Goal: Task Accomplishment & Management: Manage account settings

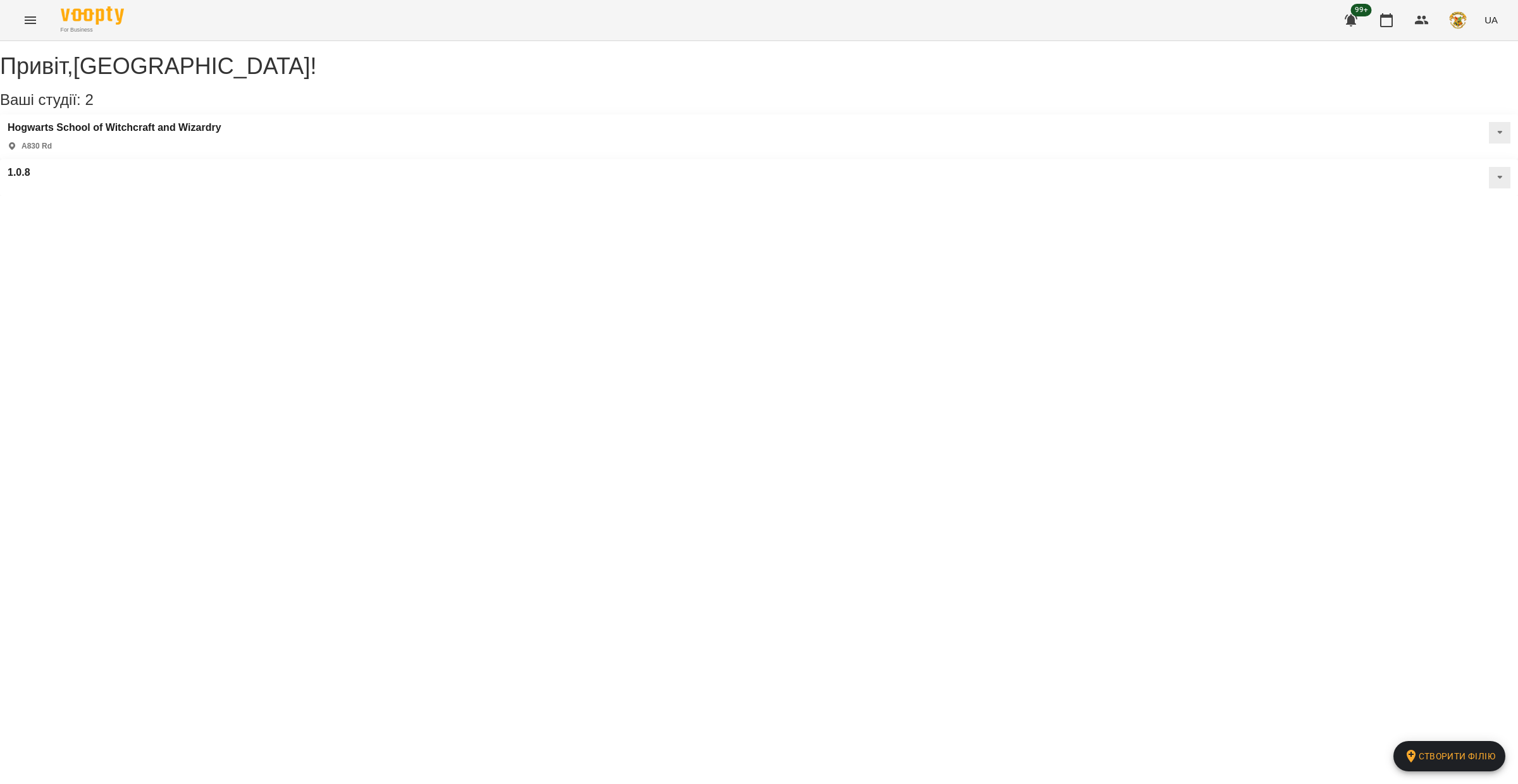
click at [30, 29] on button "Menu" at bounding box center [30, 20] width 30 height 30
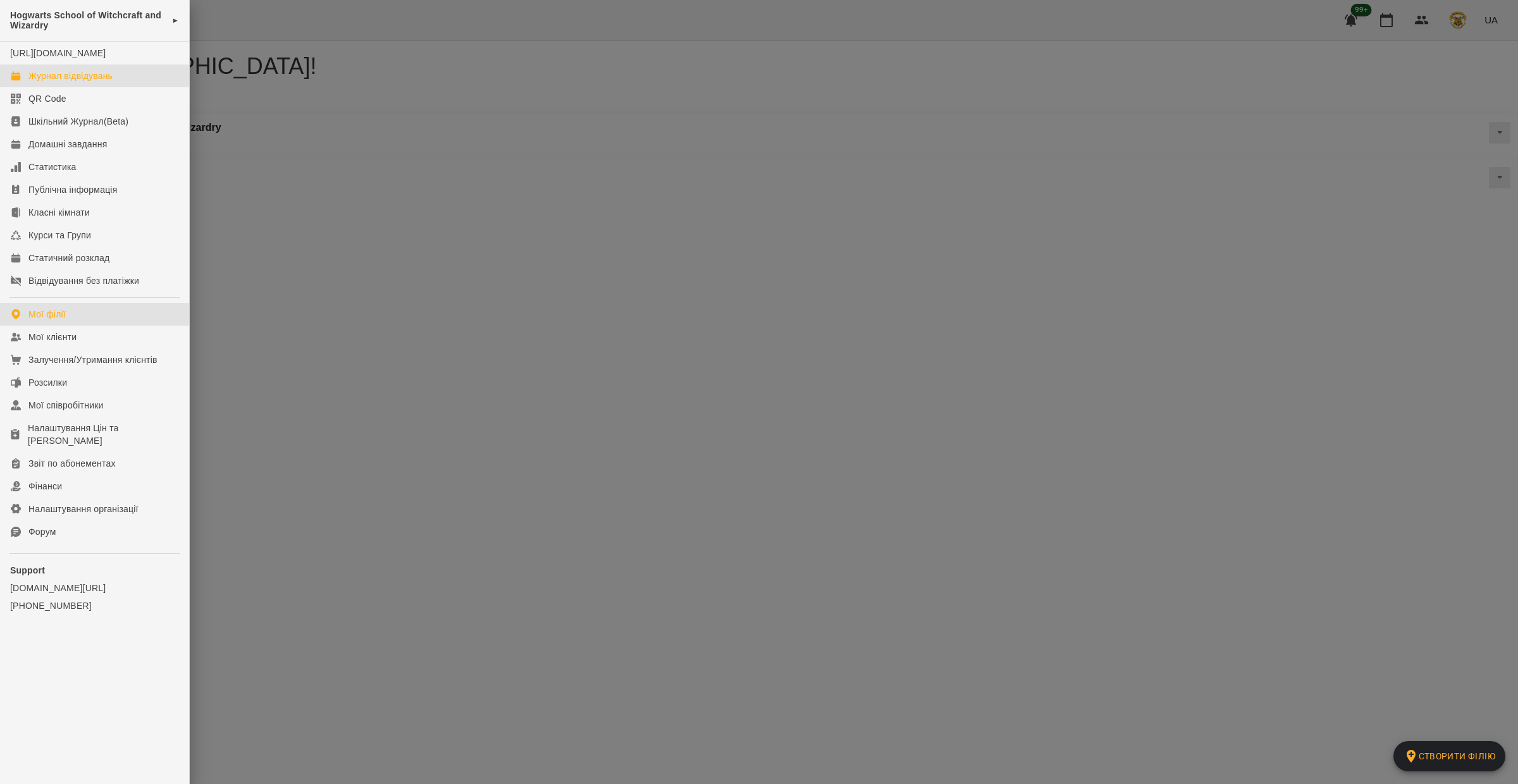
click at [64, 82] on div "Журнал відвідувань" at bounding box center [71, 76] width 84 height 12
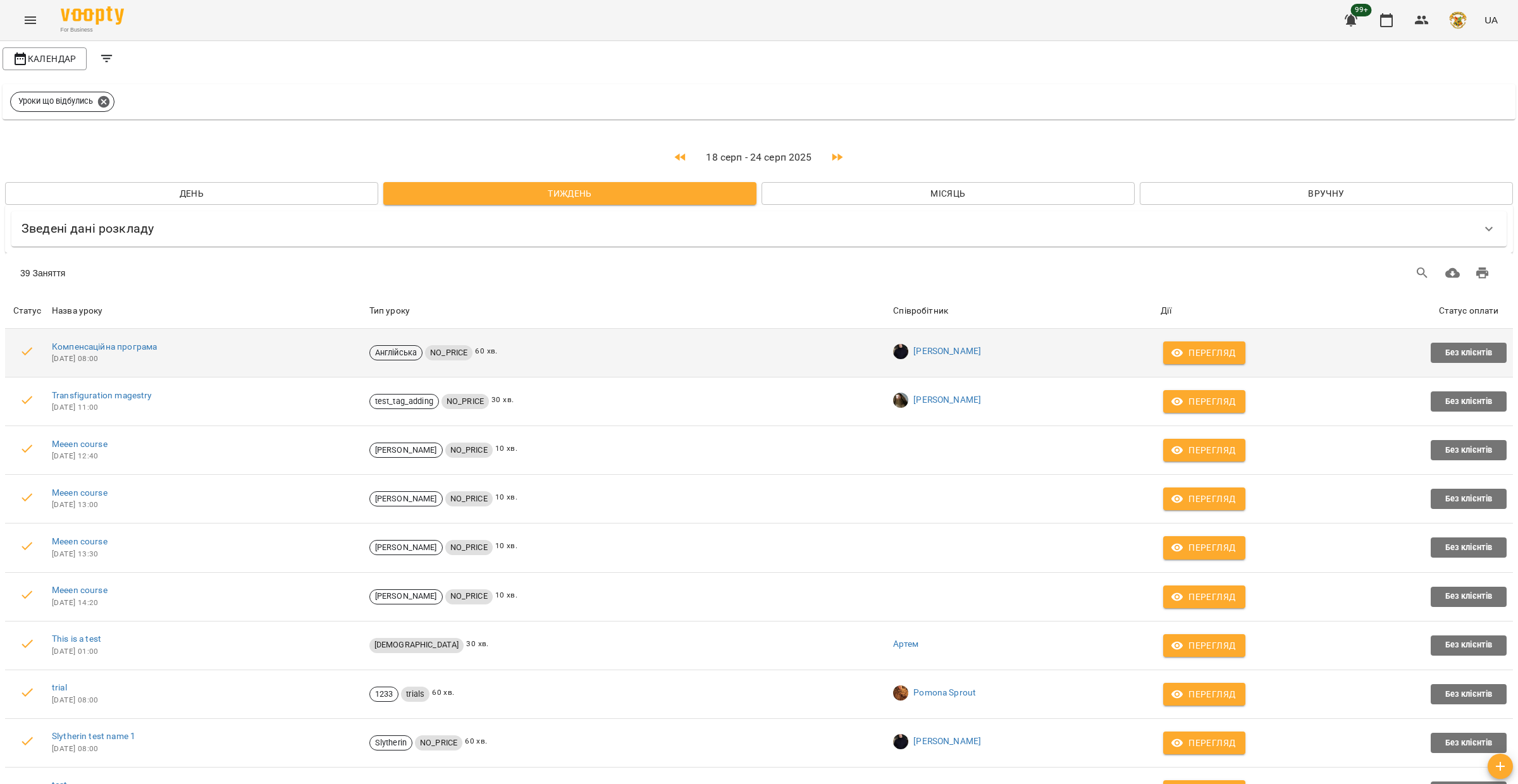
click at [1211, 348] on span "Перегляд" at bounding box center [1204, 353] width 62 height 15
click at [128, 343] on link "Компенсаційна програма" at bounding box center [104, 346] width 105 height 10
click at [81, 346] on link "Компенсаційна програма" at bounding box center [104, 346] width 105 height 10
click at [1195, 356] on span "Перегляд" at bounding box center [1204, 353] width 62 height 15
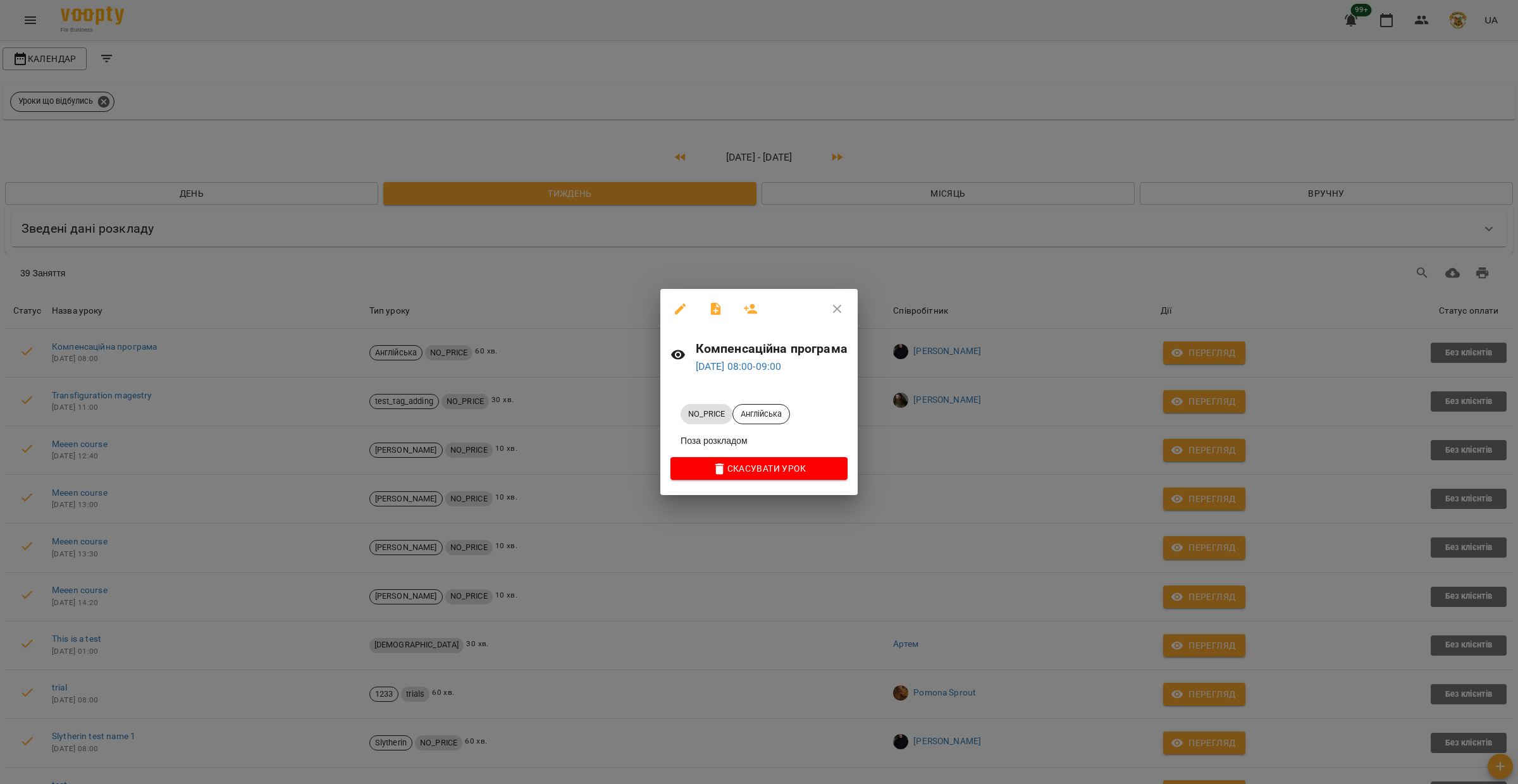
click at [837, 304] on icon "button" at bounding box center [838, 309] width 15 height 15
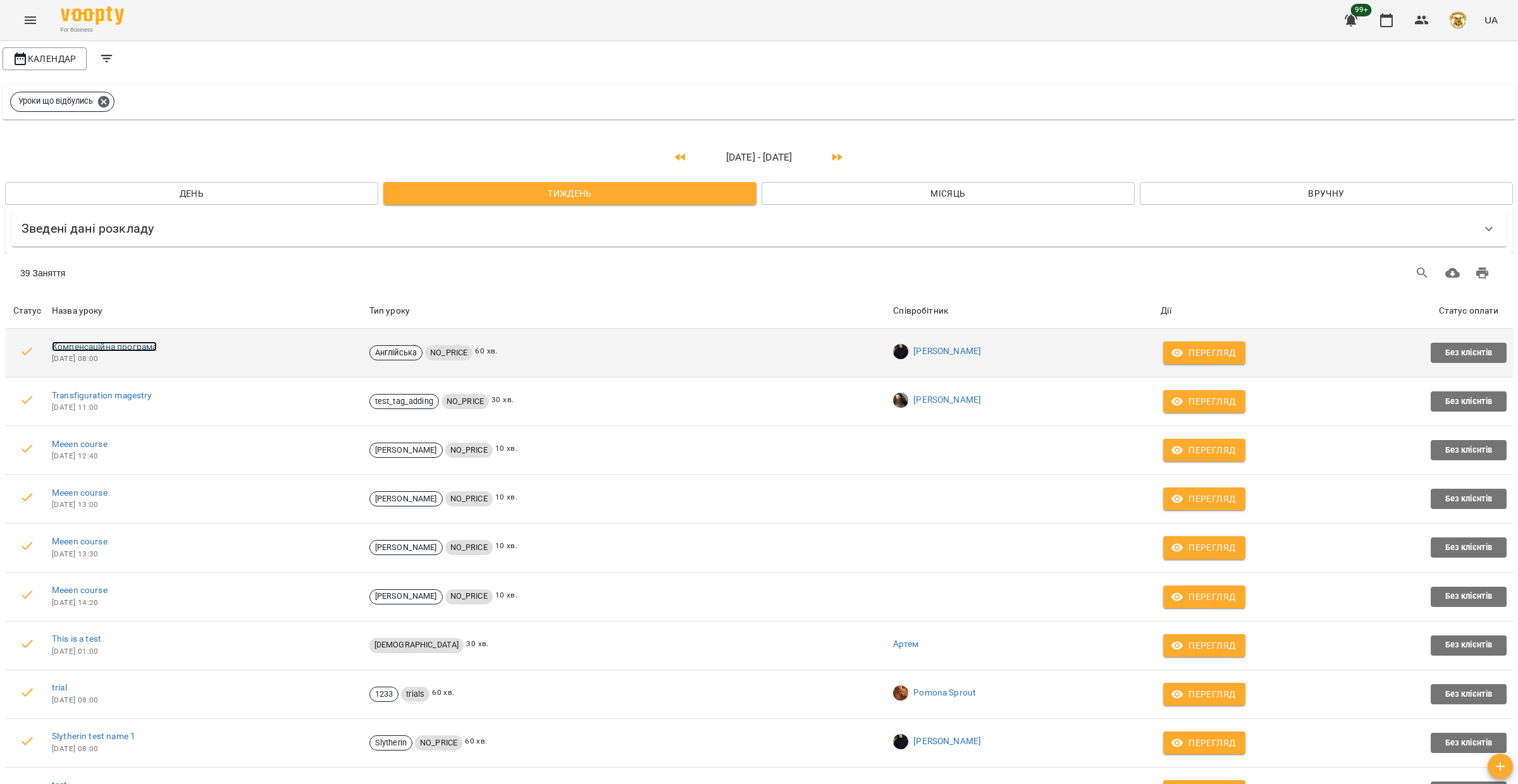
click at [142, 348] on link "Компенсаційна програма" at bounding box center [104, 346] width 105 height 10
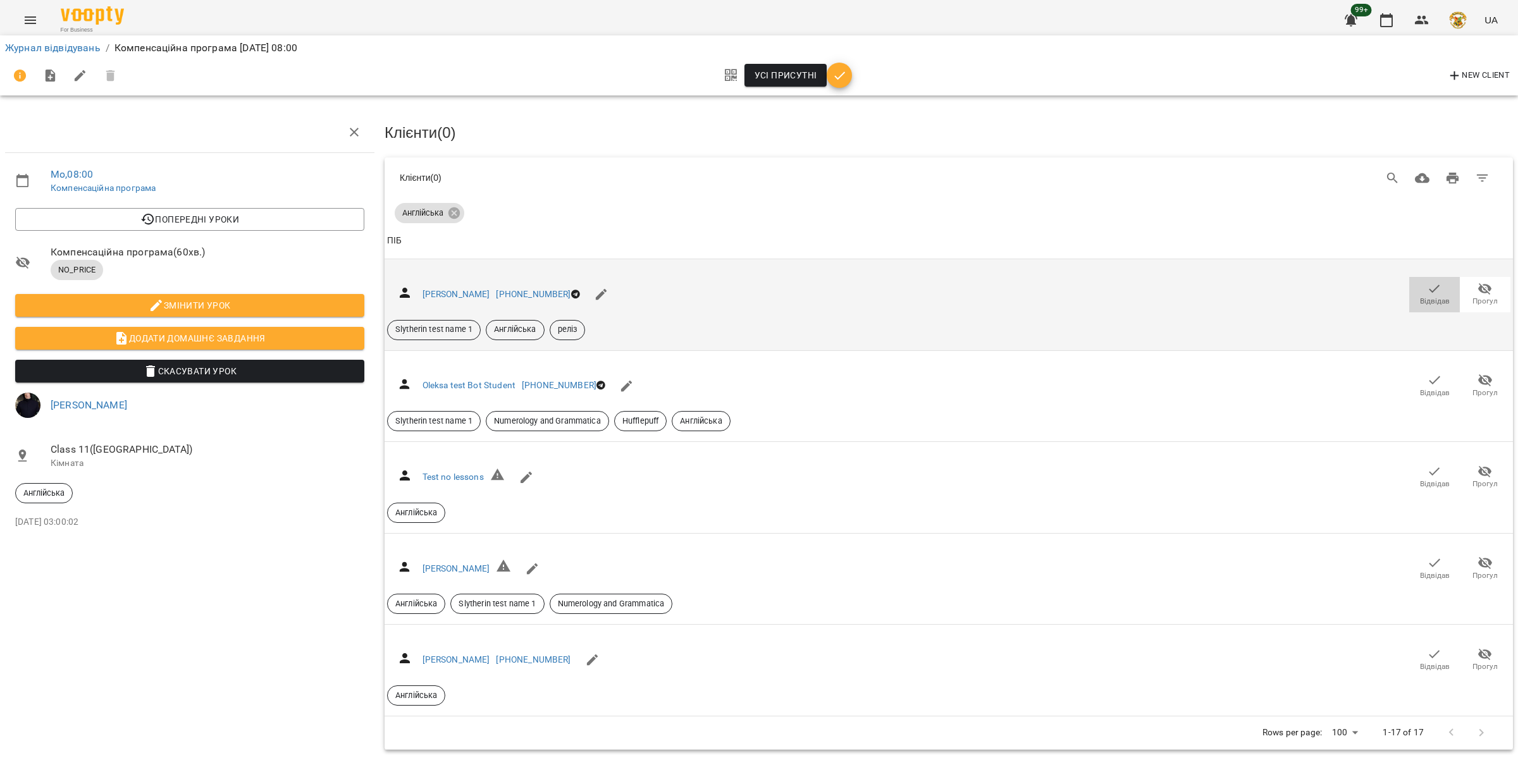
click at [1433, 291] on icon "button" at bounding box center [1434, 289] width 15 height 15
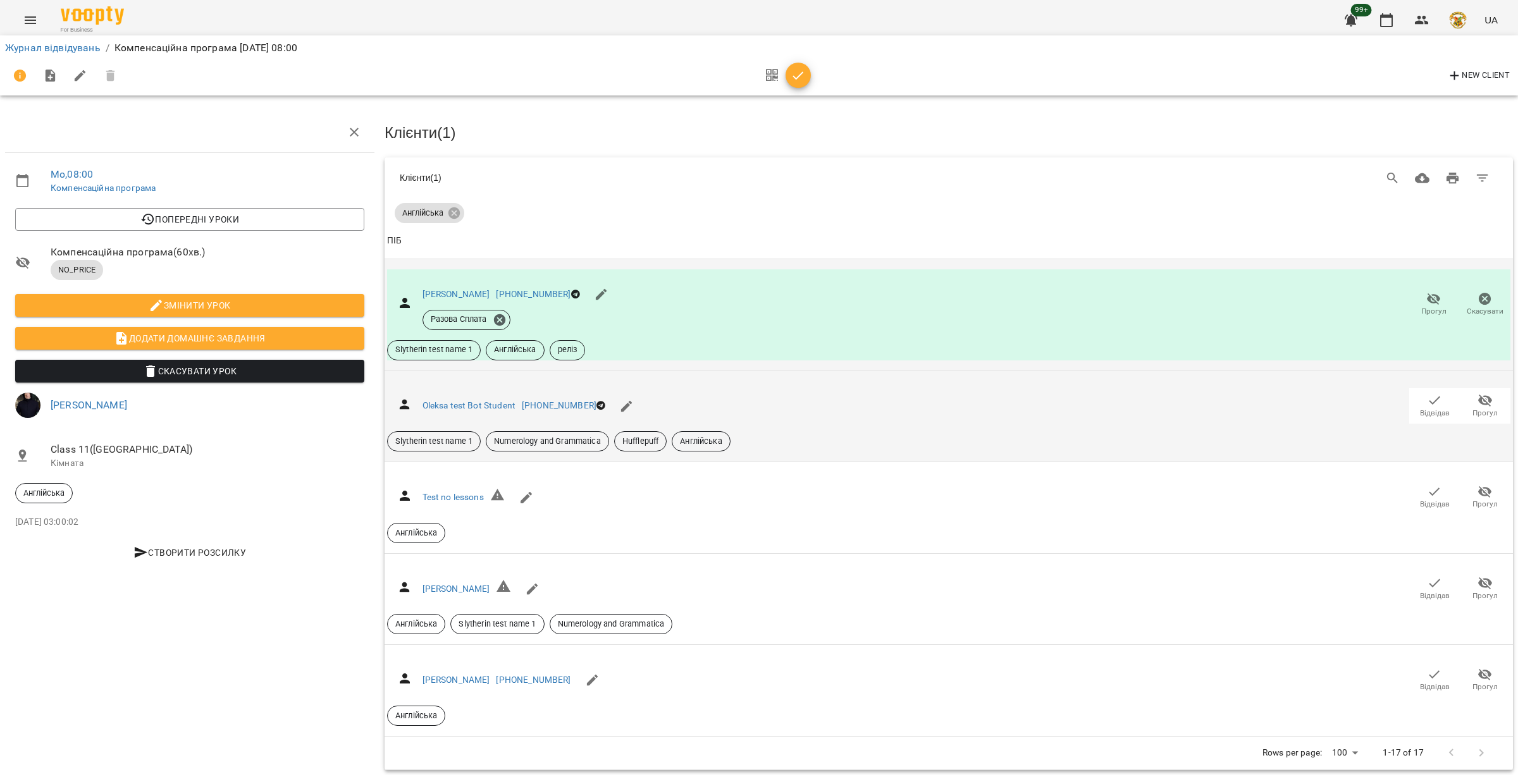
click at [1434, 401] on icon "button" at bounding box center [1435, 401] width 11 height 9
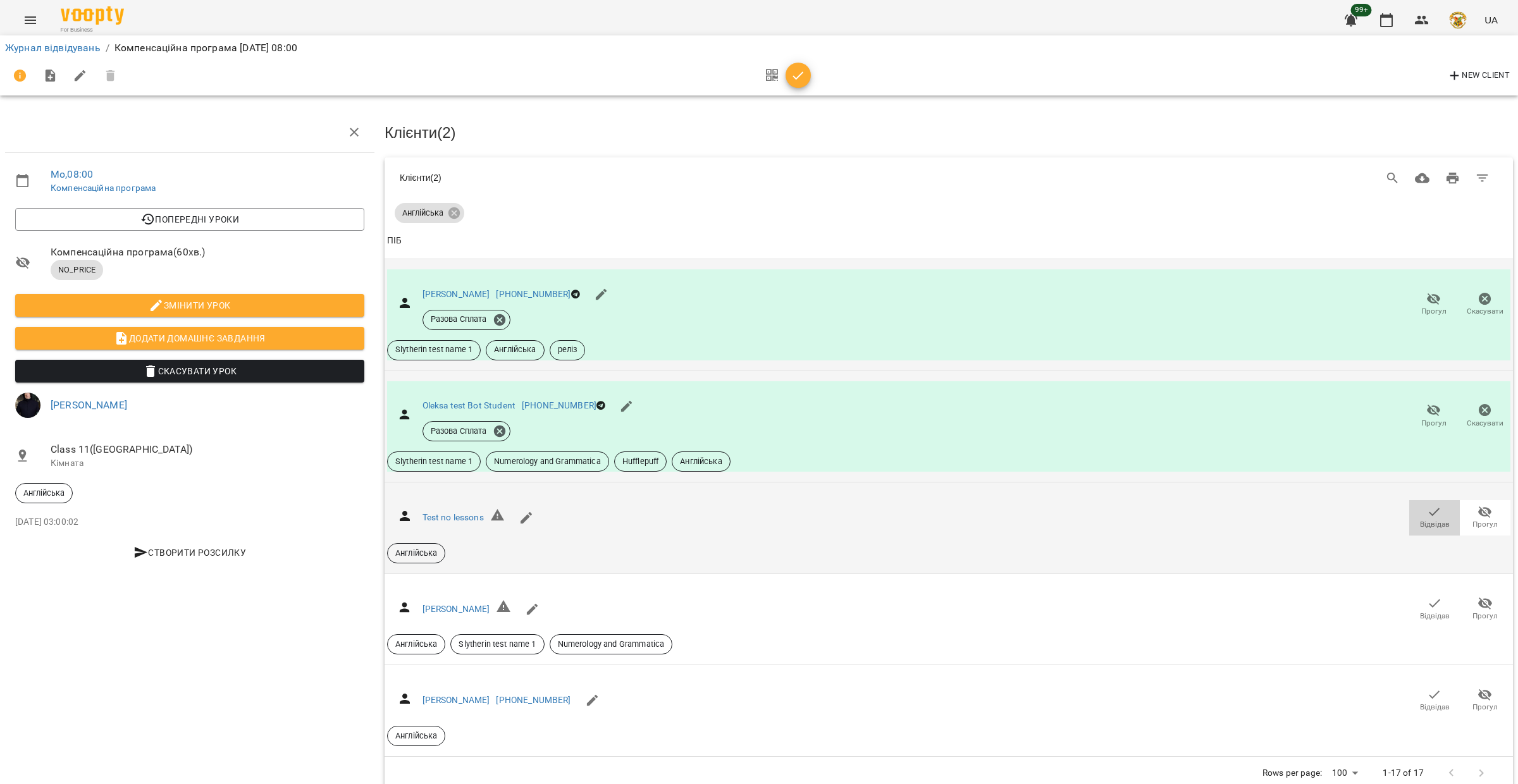
click at [1436, 514] on icon "button" at bounding box center [1434, 512] width 15 height 15
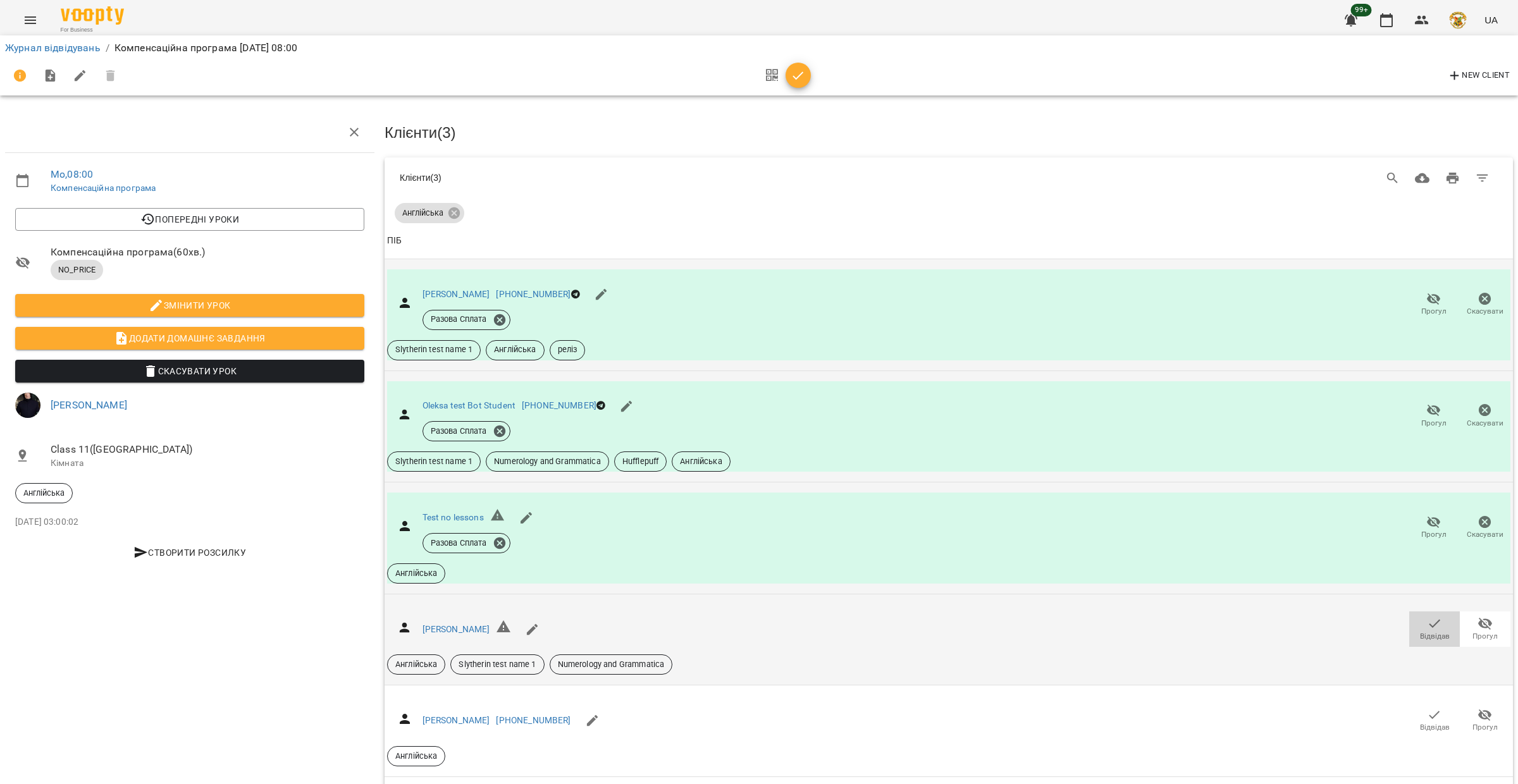
click at [1430, 628] on icon "button" at bounding box center [1434, 624] width 15 height 15
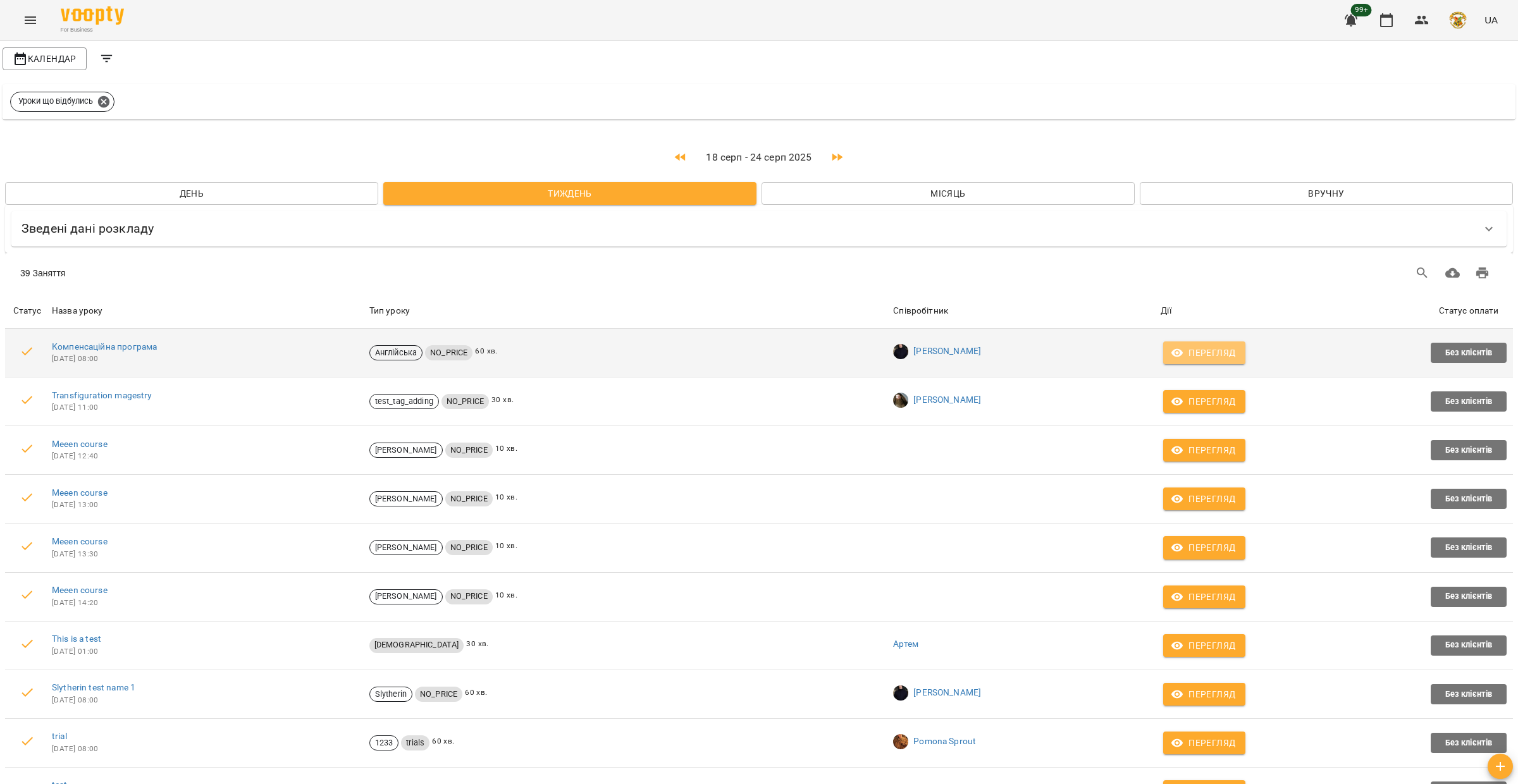
click at [1183, 356] on icon "button" at bounding box center [1177, 352] width 12 height 12
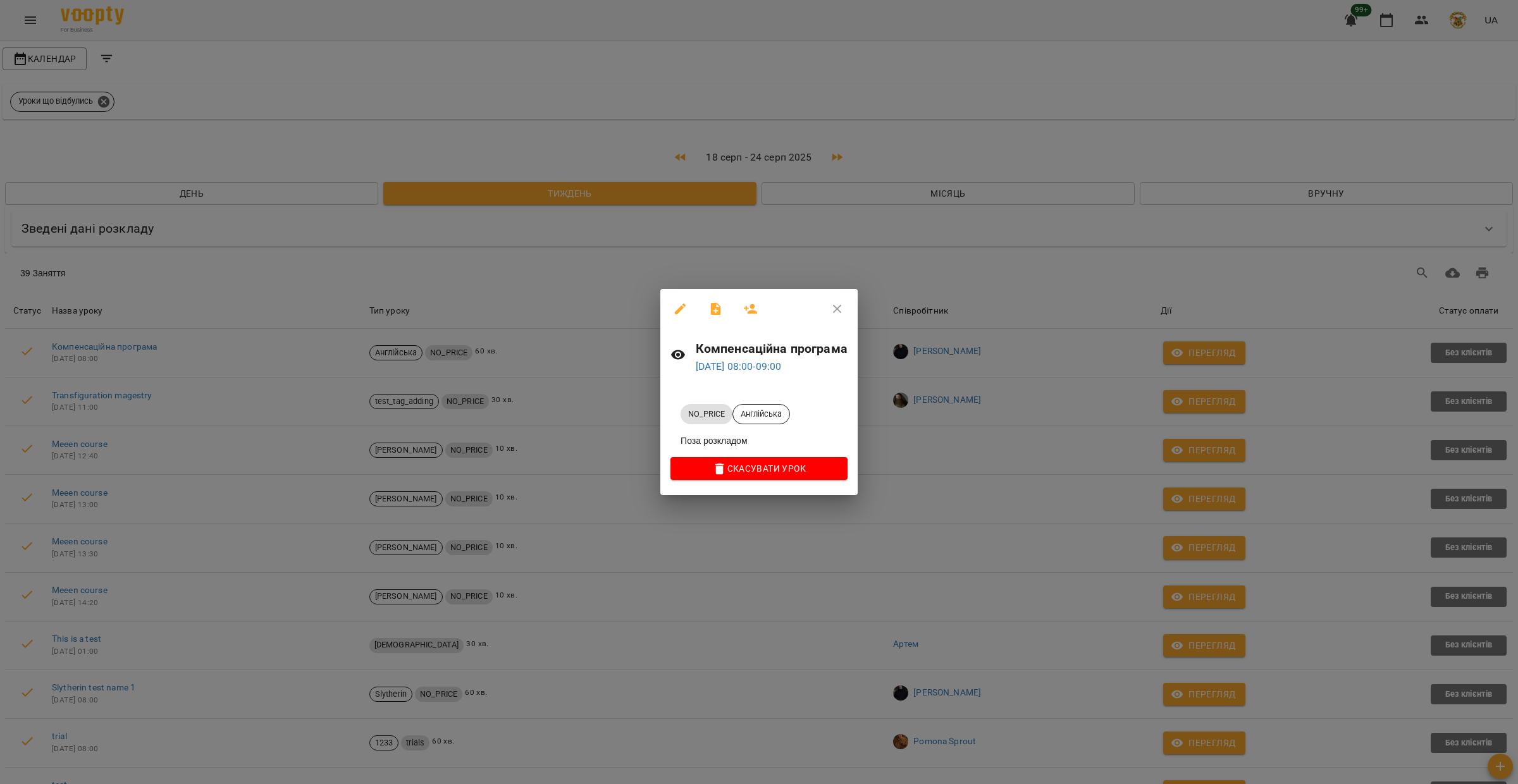
click at [838, 307] on icon "button" at bounding box center [838, 309] width 15 height 15
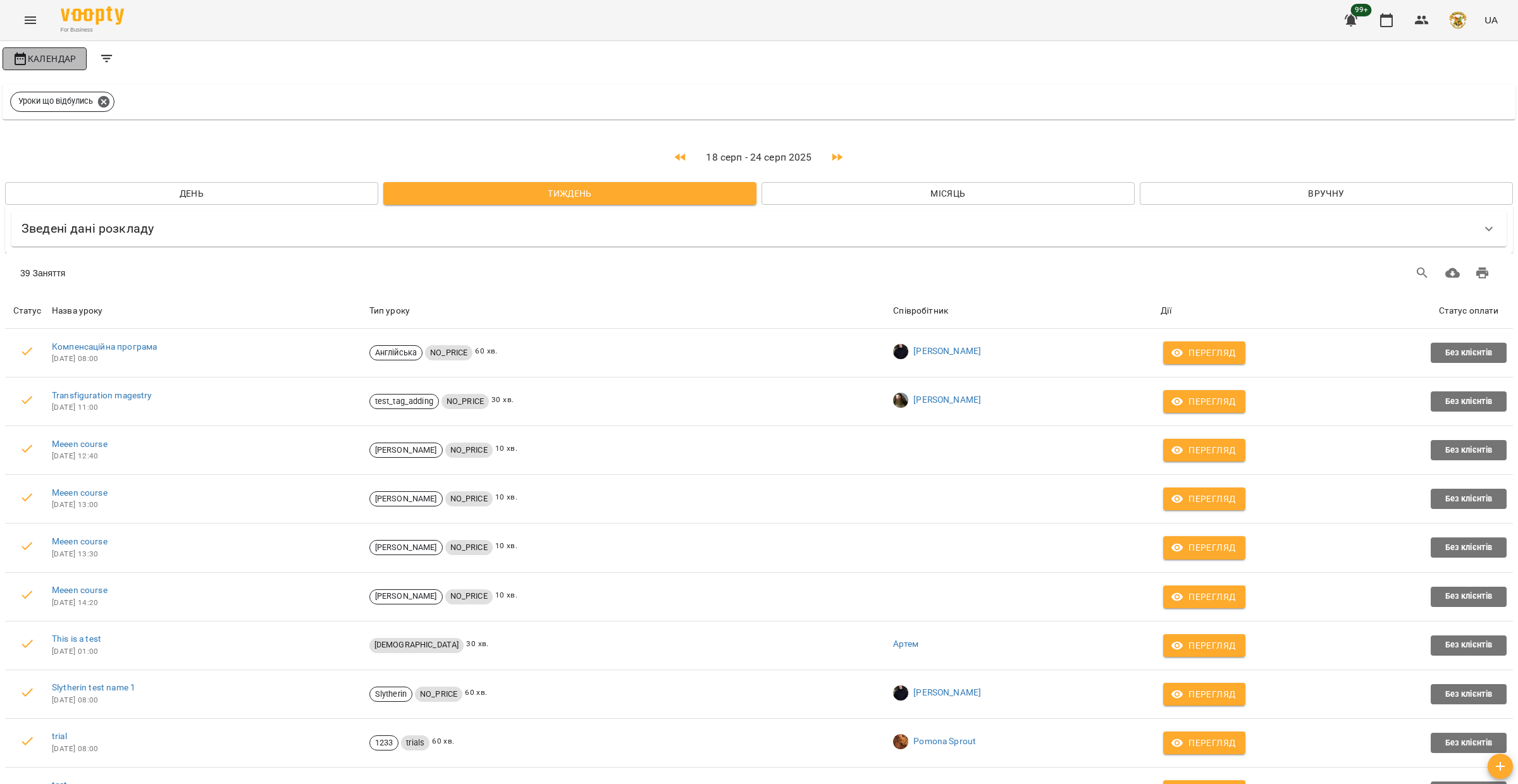
click at [71, 53] on span "Календар" at bounding box center [44, 59] width 64 height 15
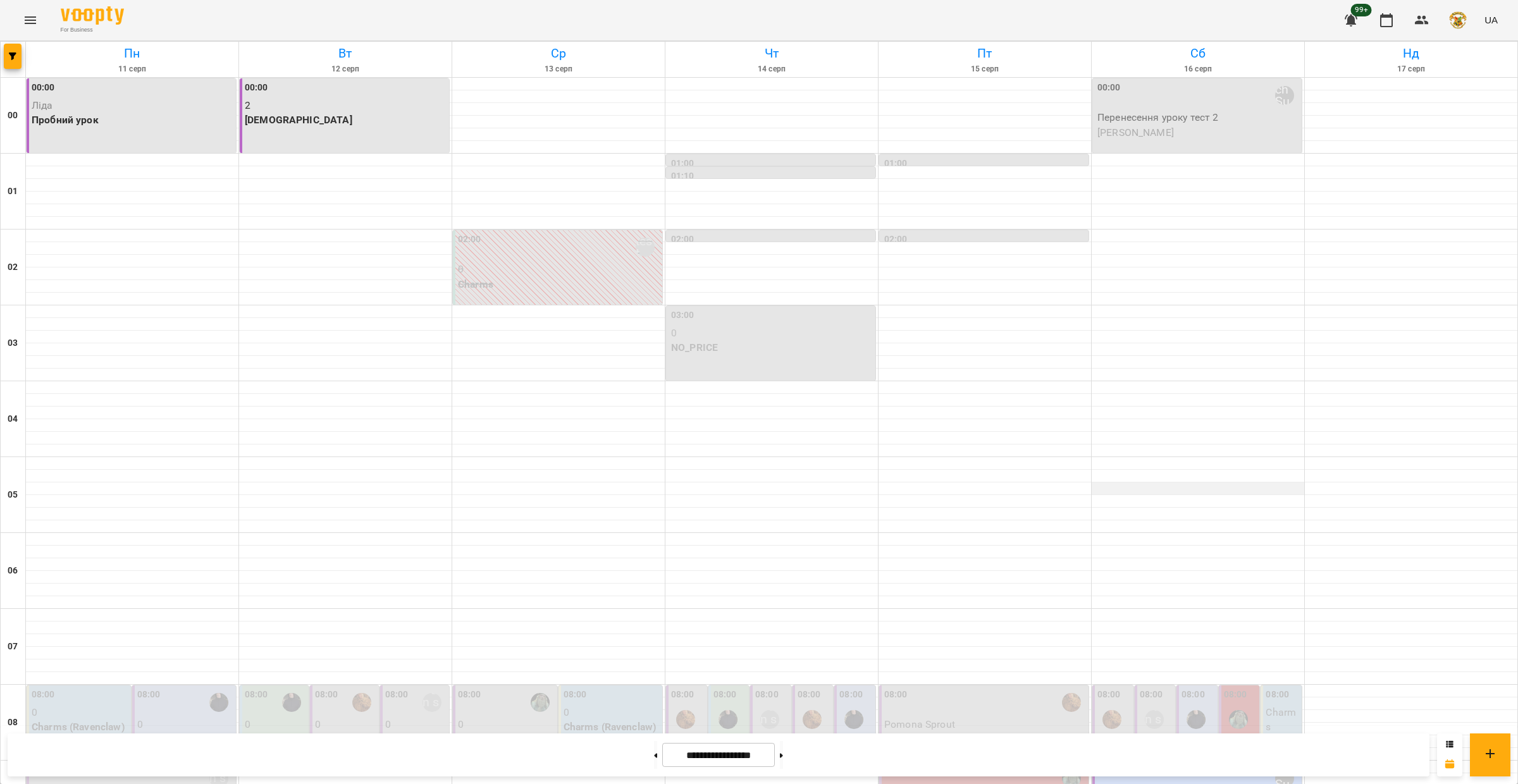
scroll to position [150, 0]
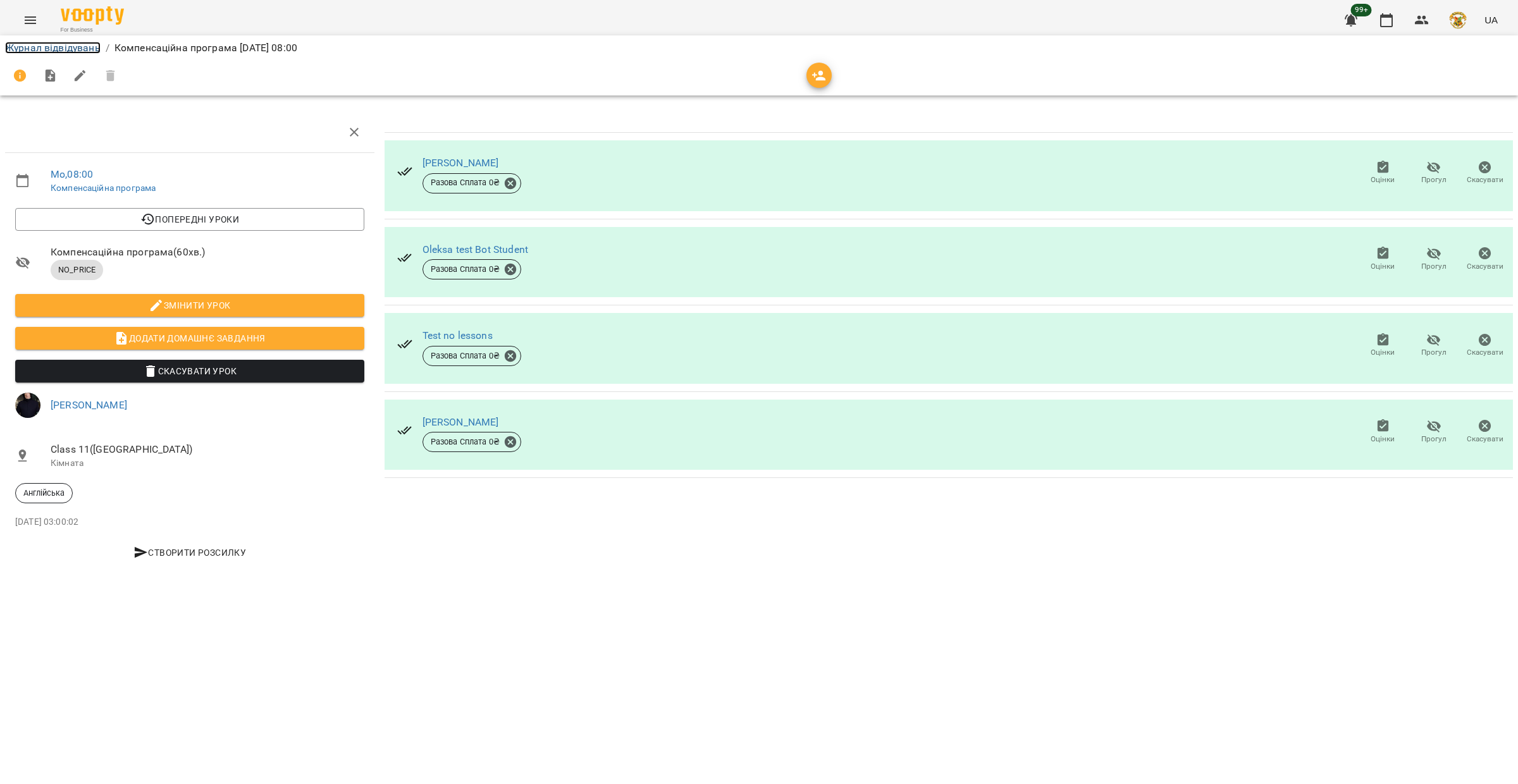
click at [46, 45] on link "Журнал відвідувань" at bounding box center [53, 48] width 95 height 12
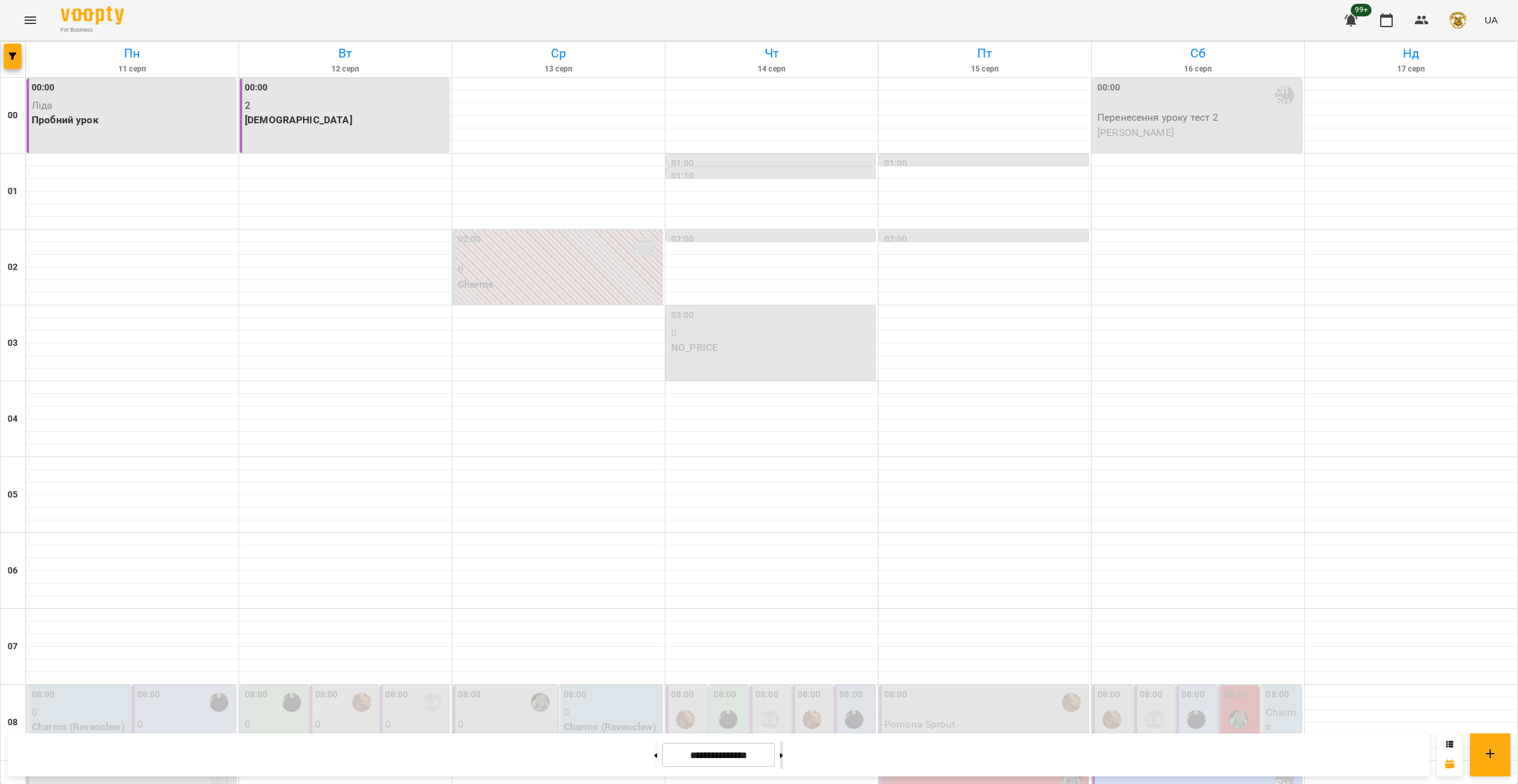
click at [783, 757] on icon at bounding box center [781, 755] width 3 height 5
type input "**********"
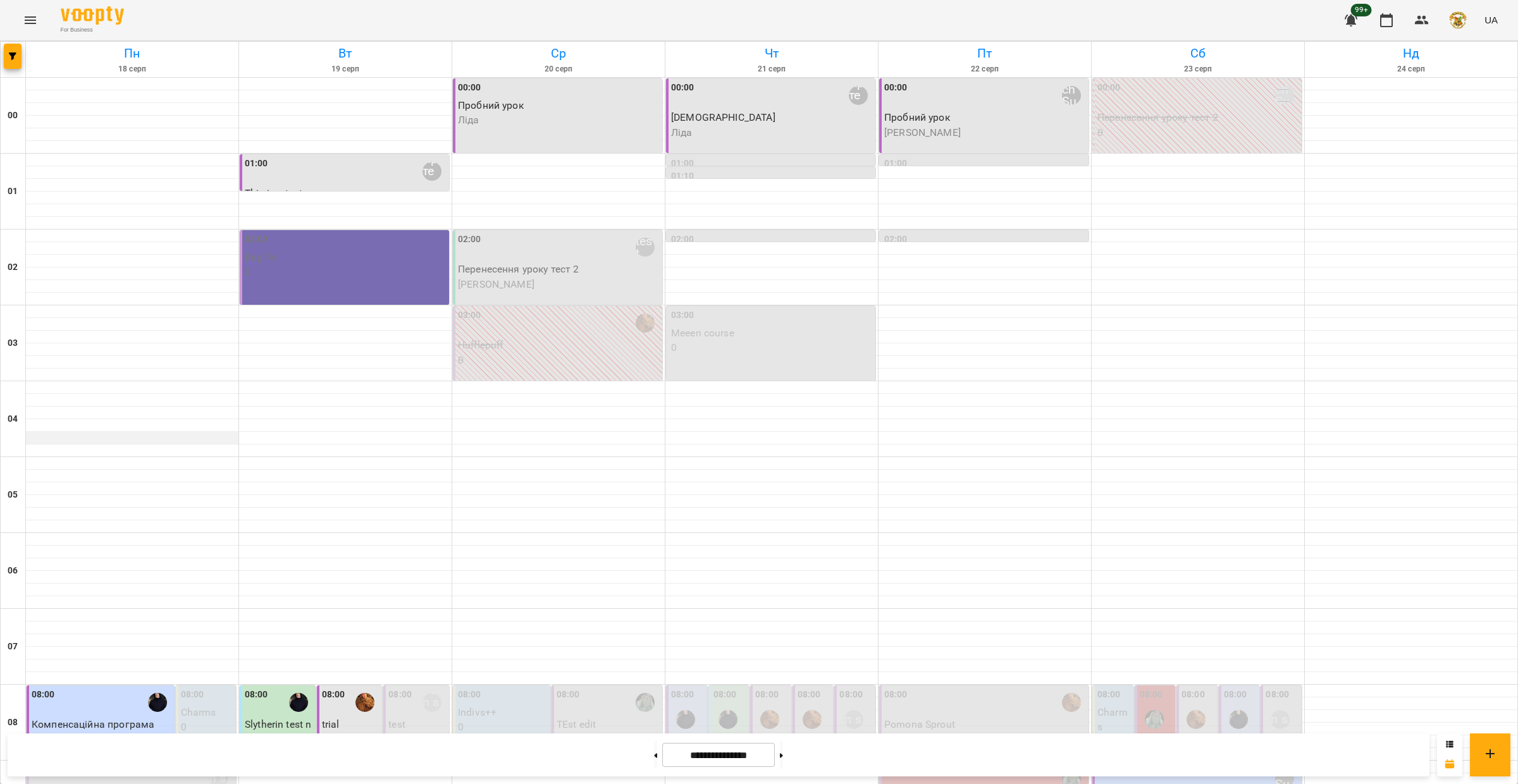
scroll to position [284, 0]
click at [84, 717] on p "Компенсаційна програма" at bounding box center [102, 725] width 140 height 15
click at [1451, 735] on div at bounding box center [1449, 755] width 26 height 43
click at [1451, 741] on icon at bounding box center [1450, 744] width 8 height 8
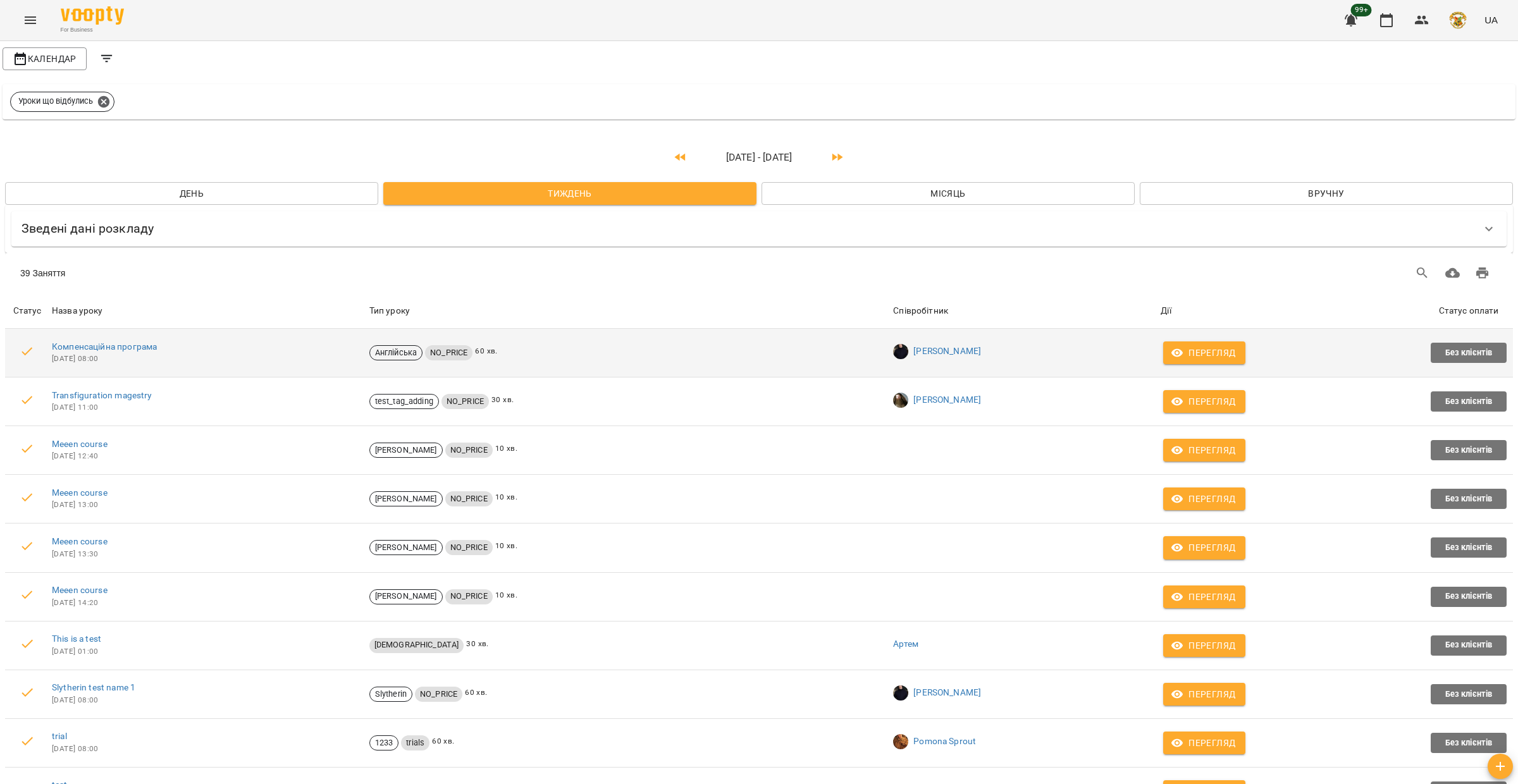
click at [1189, 351] on span "Перегляд" at bounding box center [1204, 353] width 62 height 15
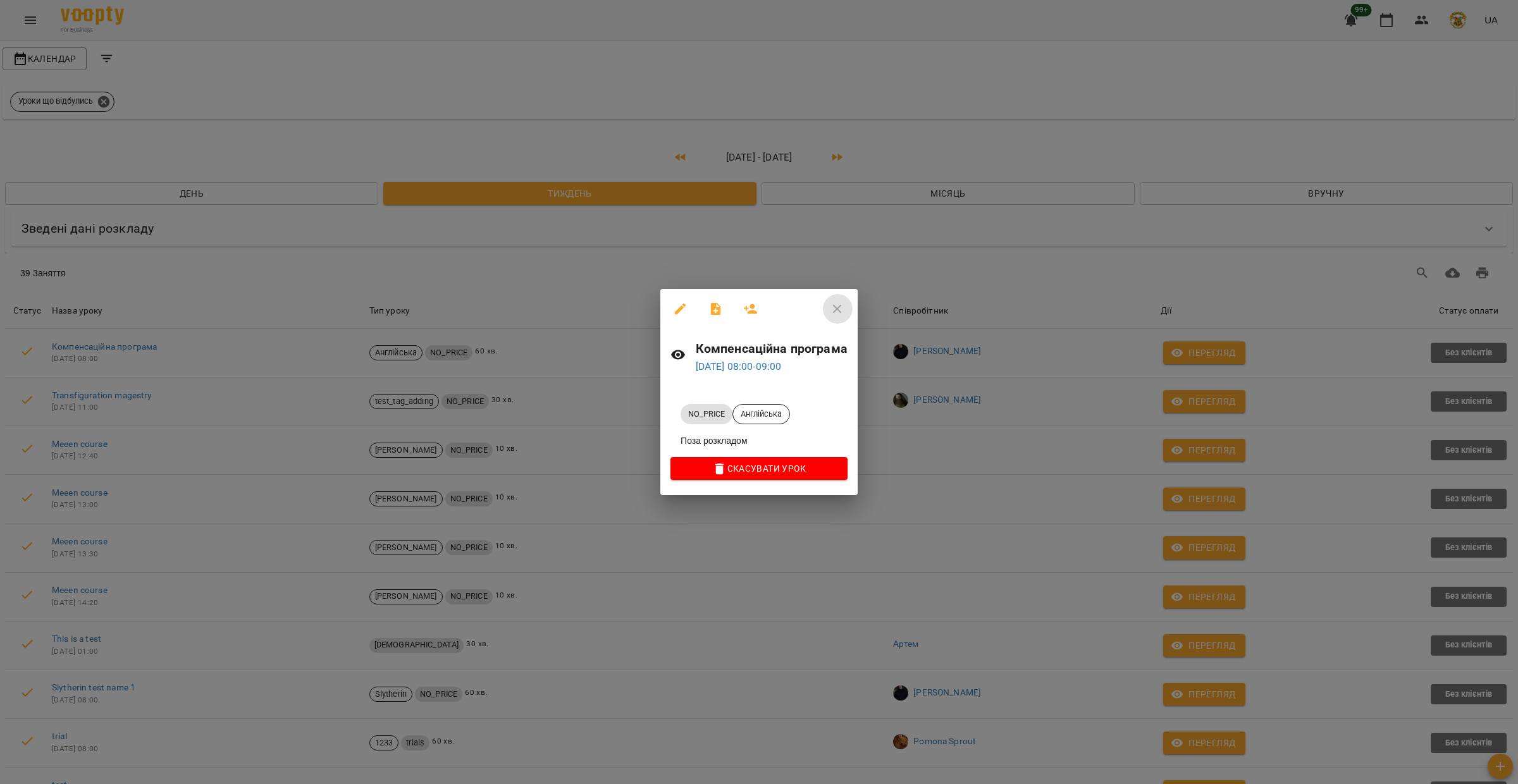
click at [842, 308] on icon "button" at bounding box center [838, 309] width 15 height 15
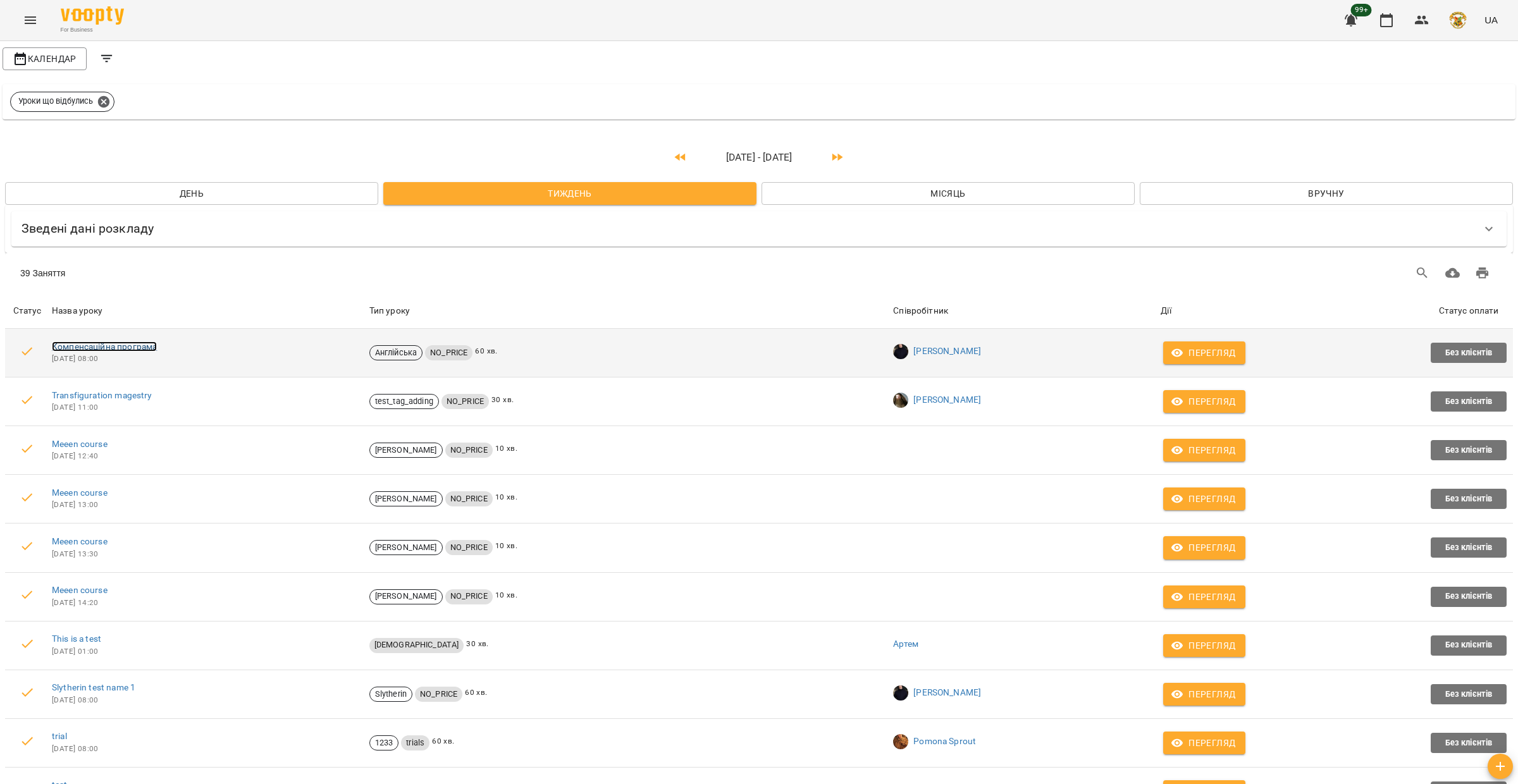
click at [101, 346] on link "Компенсаційна програма" at bounding box center [104, 346] width 105 height 10
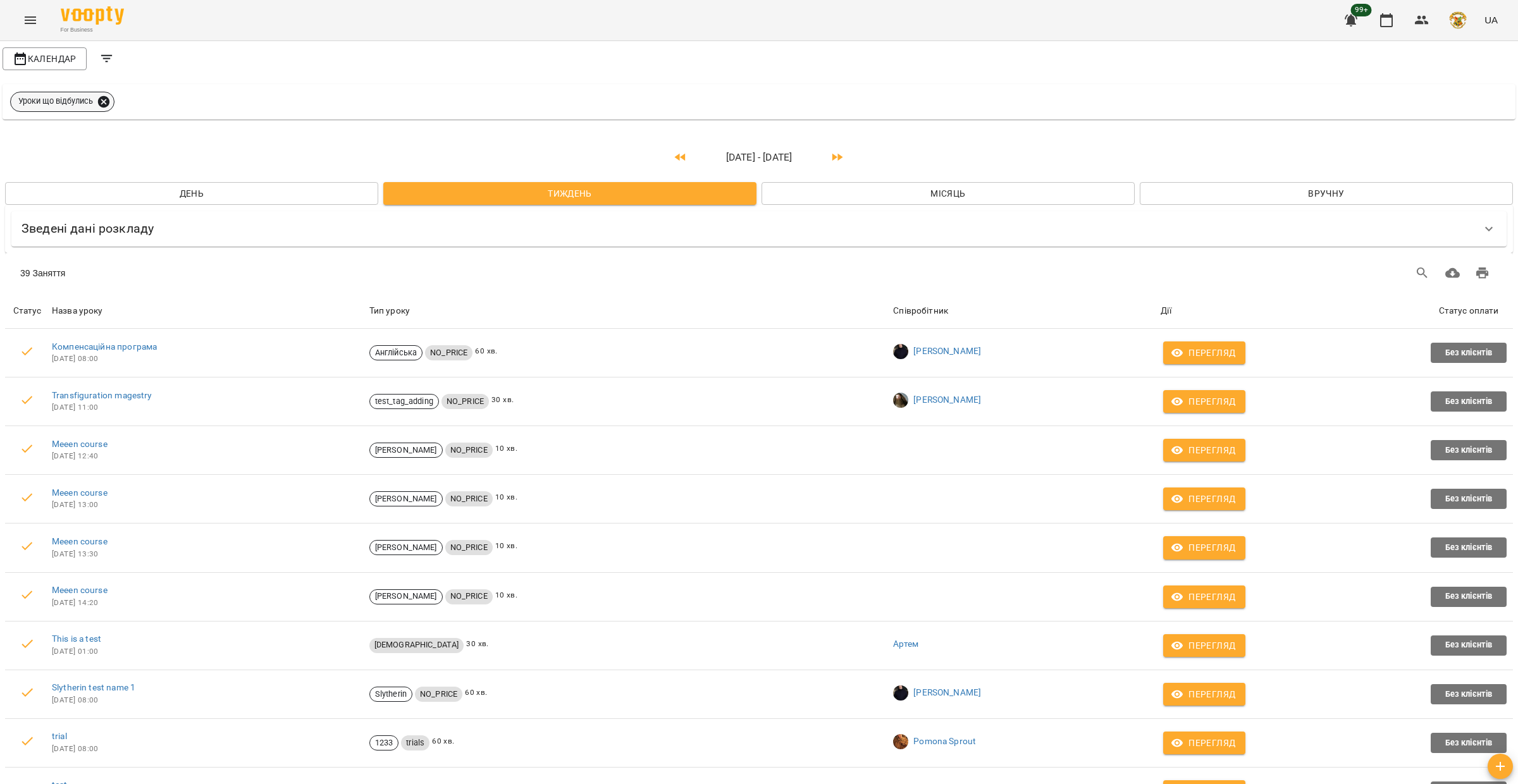
click at [105, 100] on icon at bounding box center [104, 101] width 14 height 14
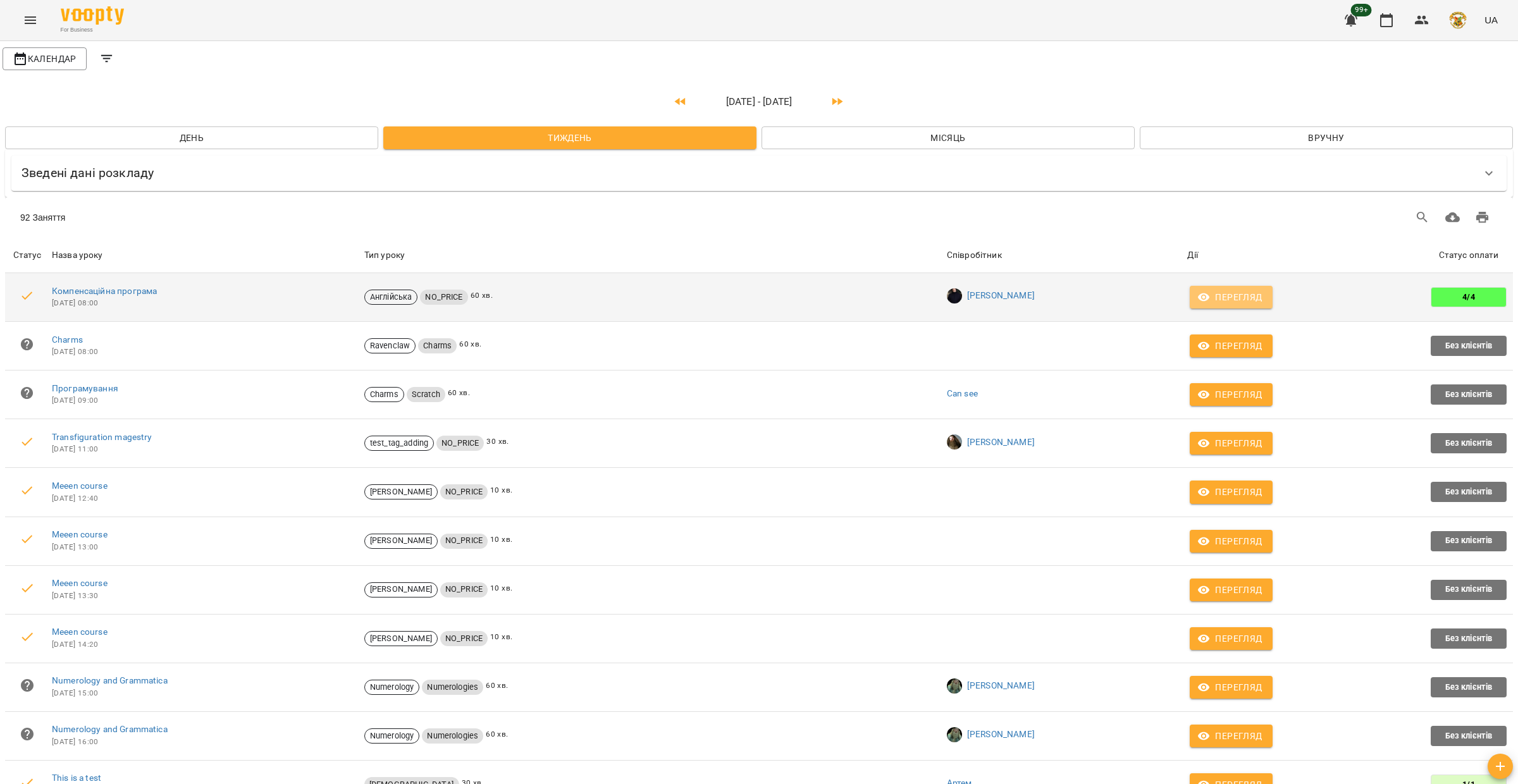
click at [1210, 299] on icon "button" at bounding box center [1203, 297] width 12 height 12
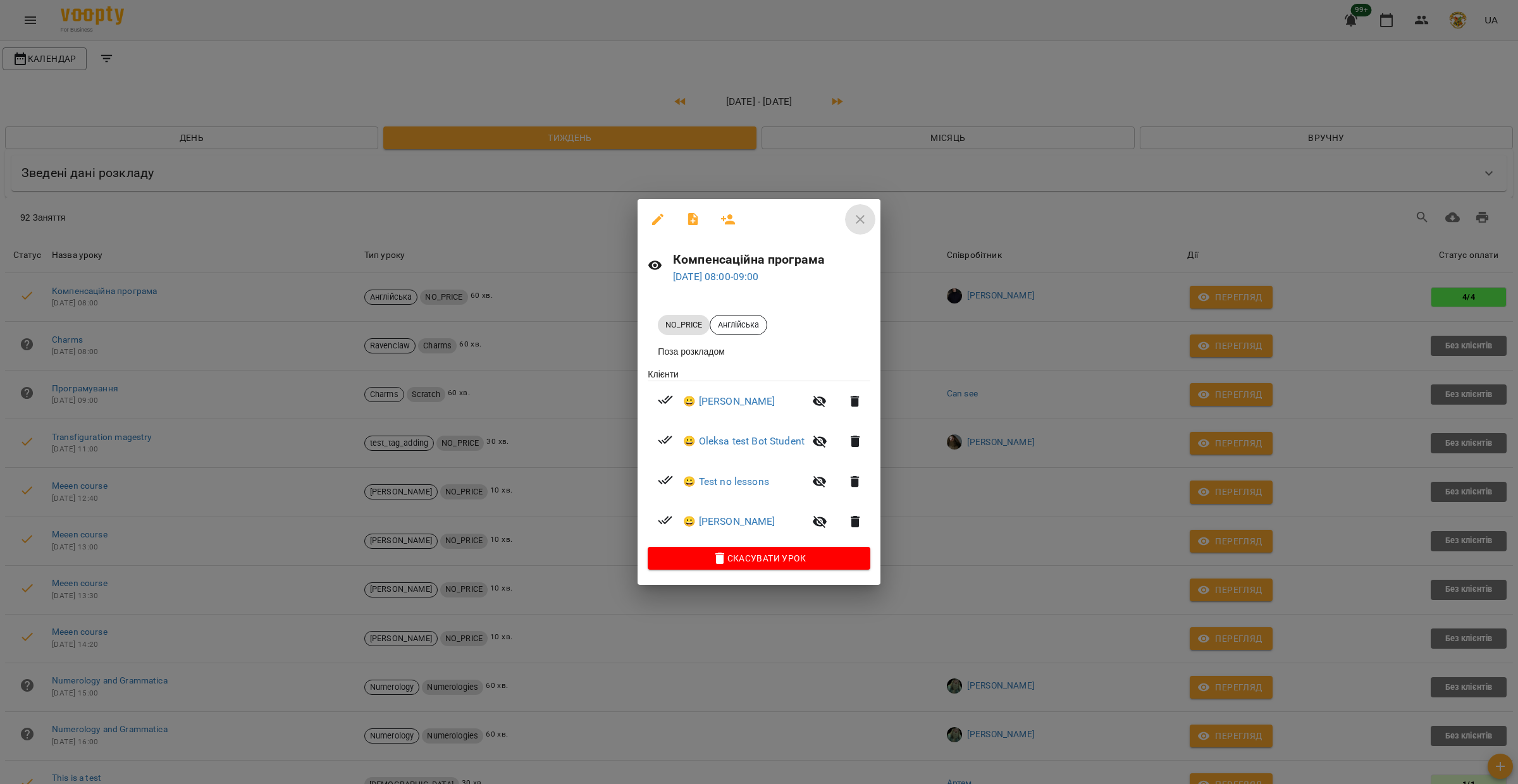
click at [859, 218] on icon "button" at bounding box center [859, 219] width 9 height 9
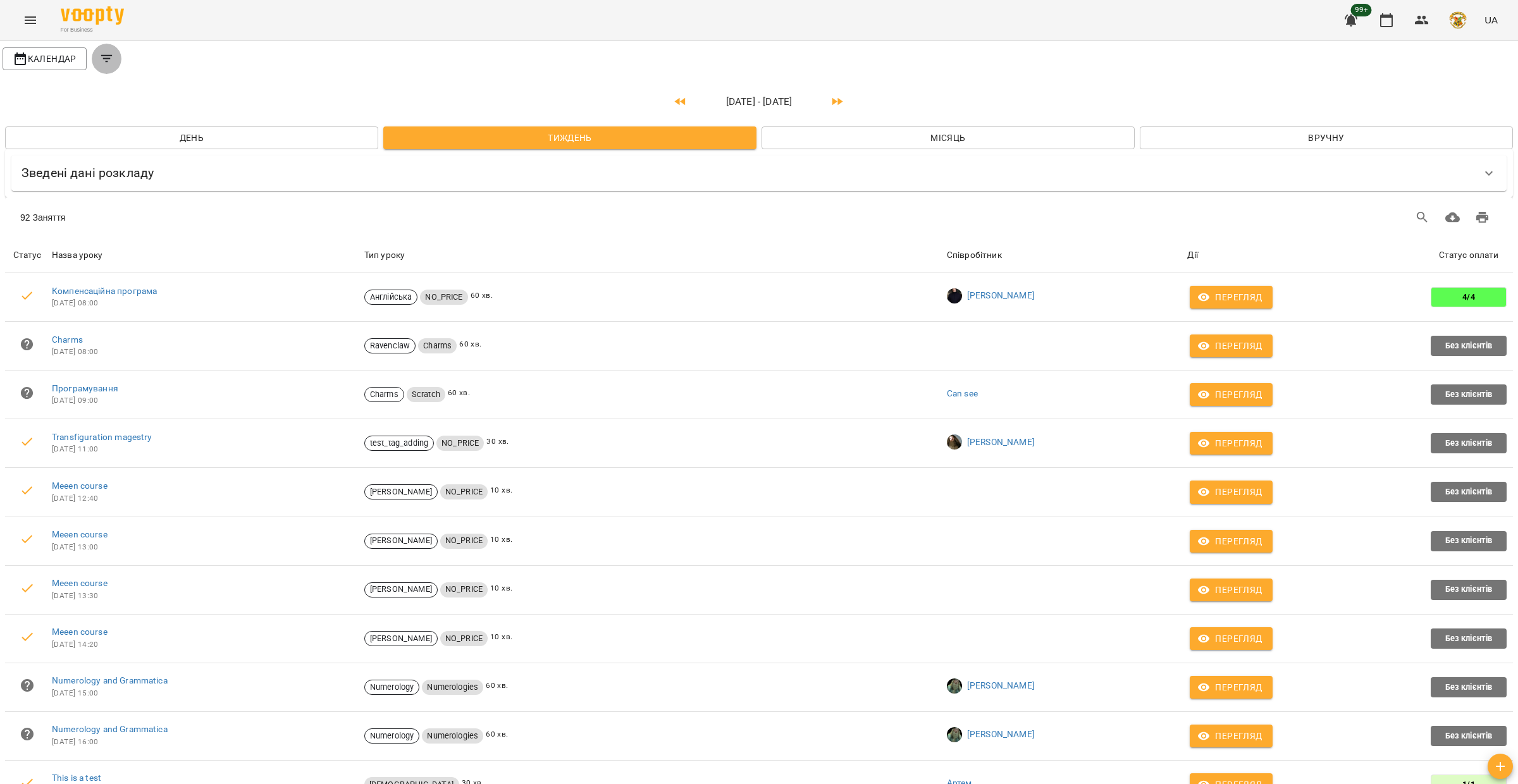
click at [106, 53] on icon "Filters" at bounding box center [107, 59] width 15 height 15
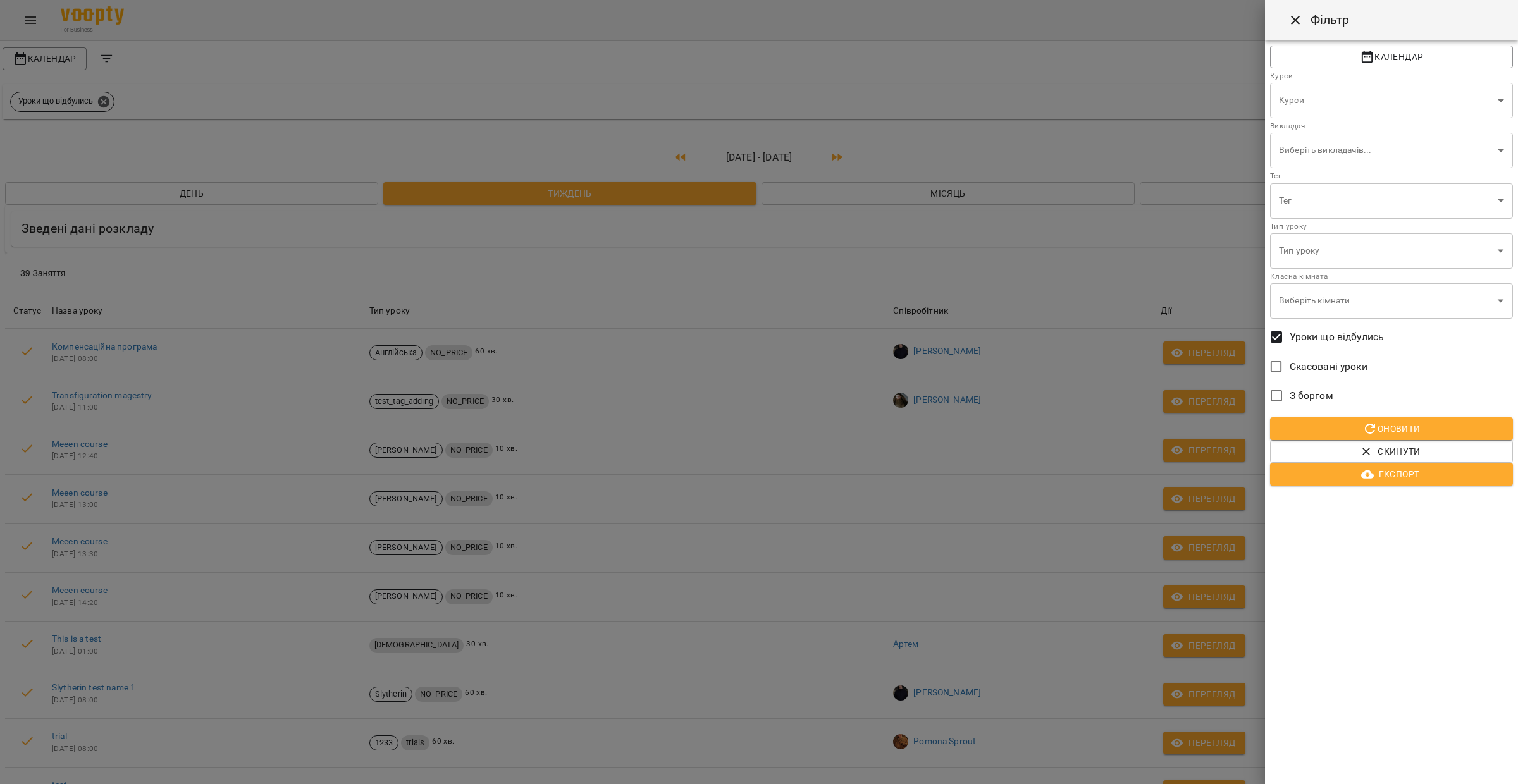
click at [639, 276] on div at bounding box center [759, 392] width 1518 height 784
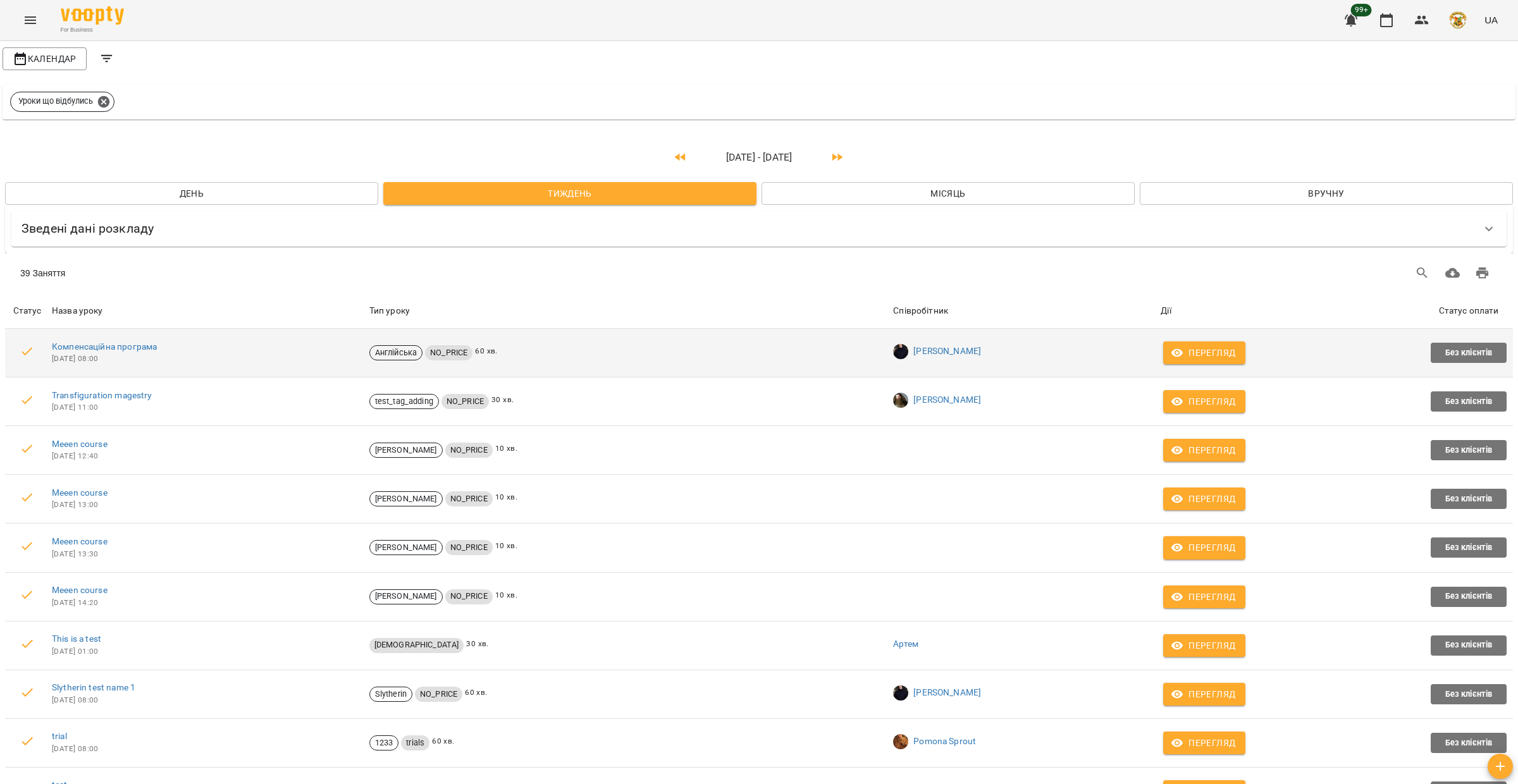
click at [1199, 356] on span "Перегляд" at bounding box center [1204, 353] width 62 height 15
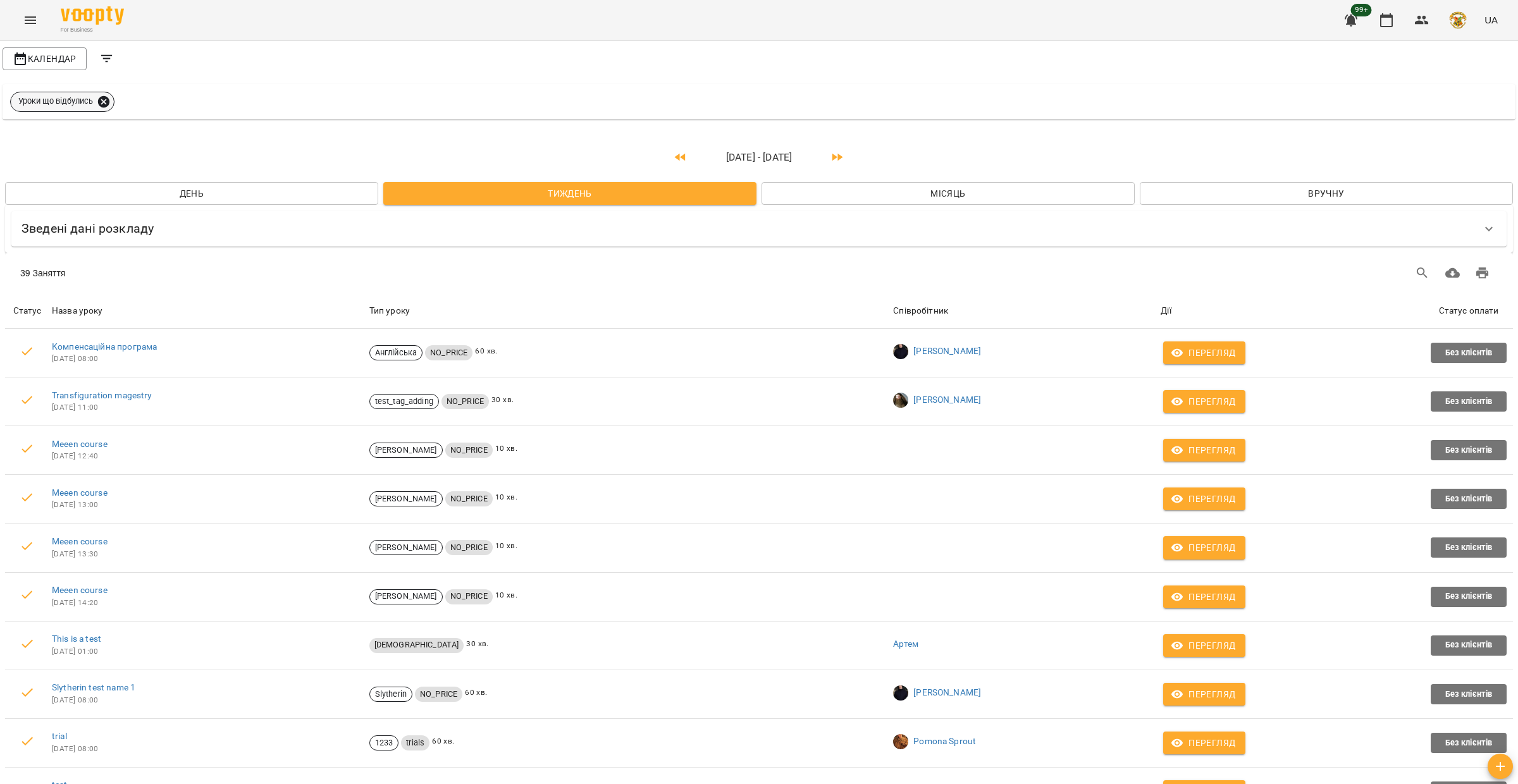
click at [106, 103] on icon at bounding box center [104, 101] width 14 height 14
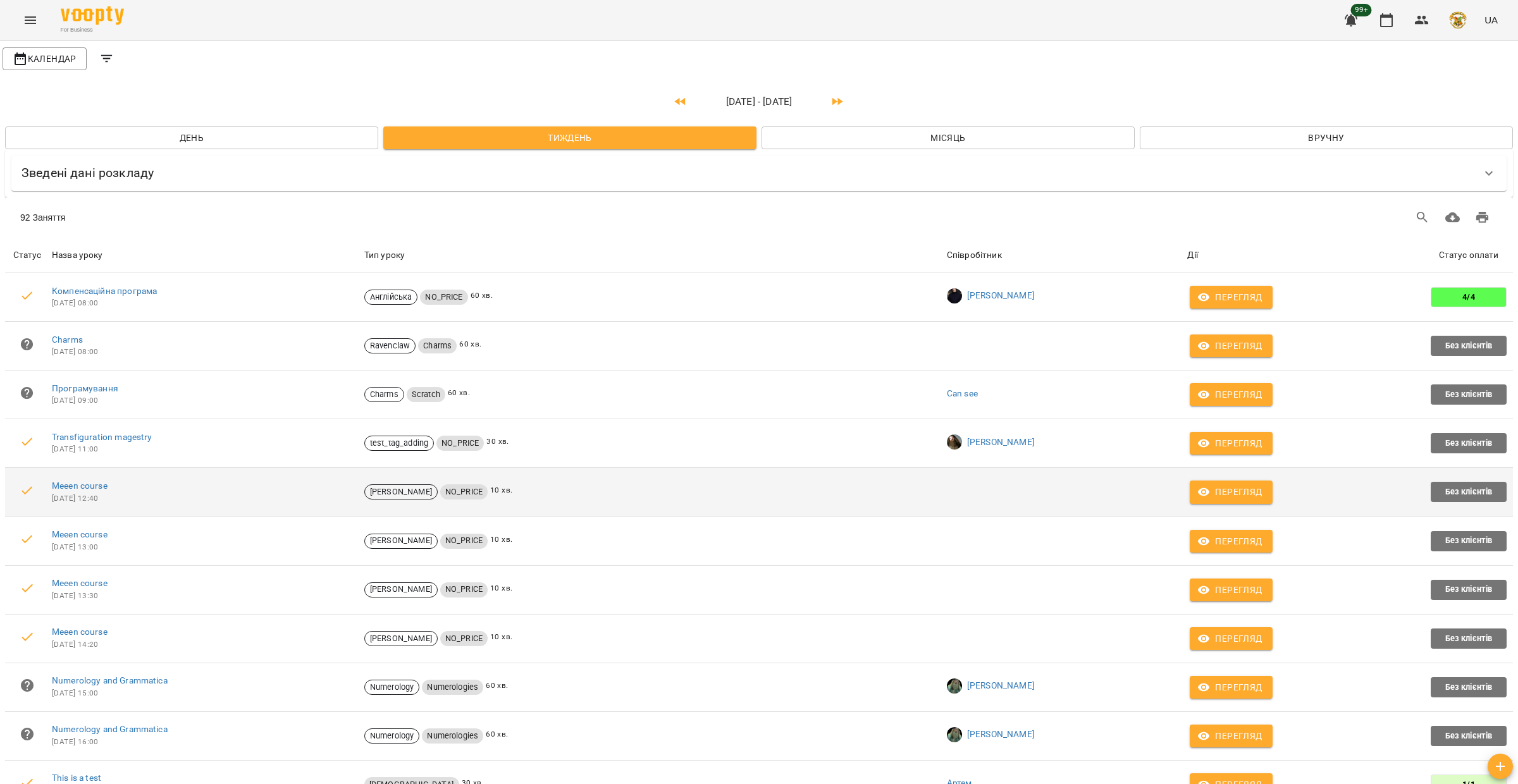
scroll to position [576, 0]
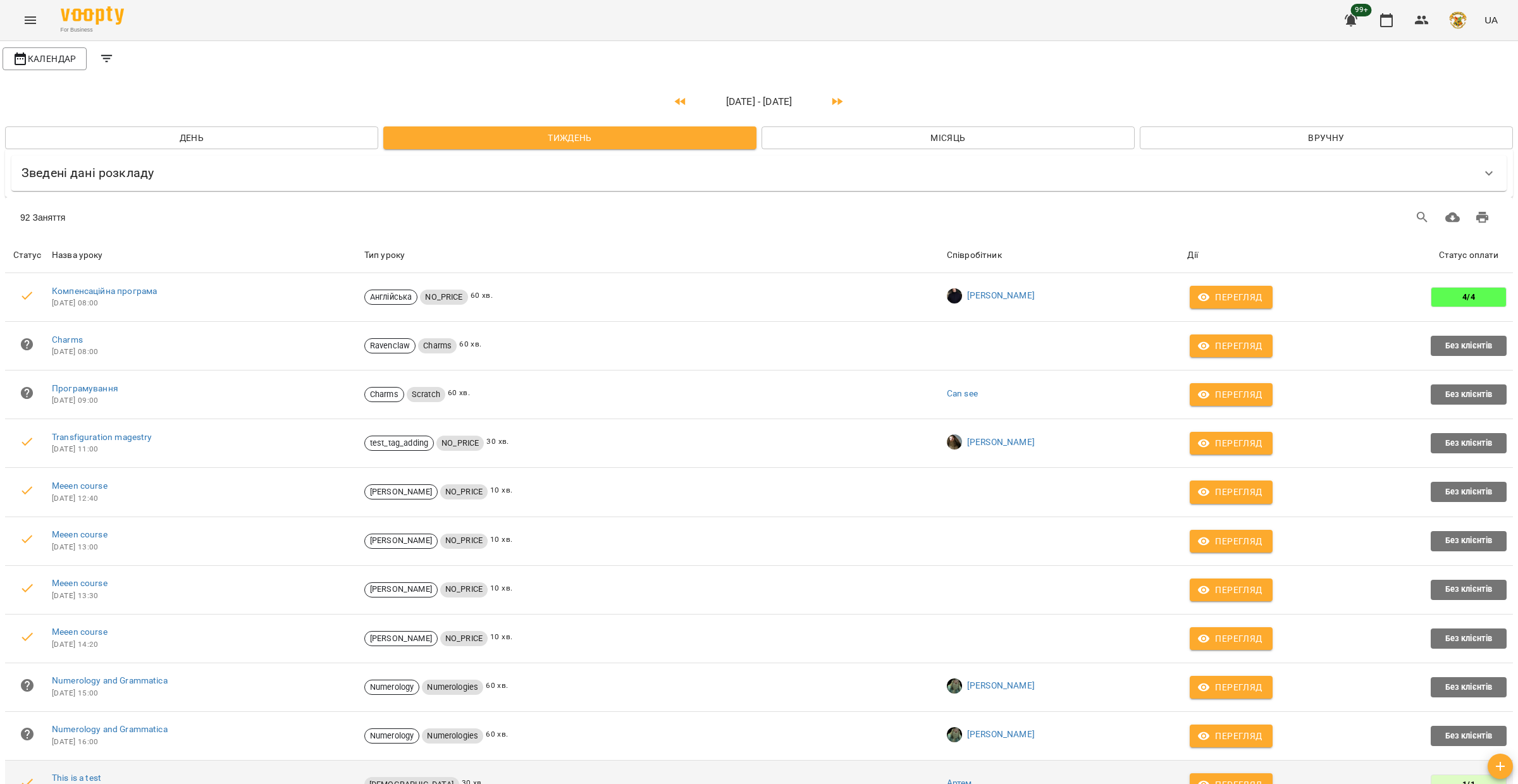
click at [1257, 777] on span "Перегляд" at bounding box center [1231, 785] width 62 height 15
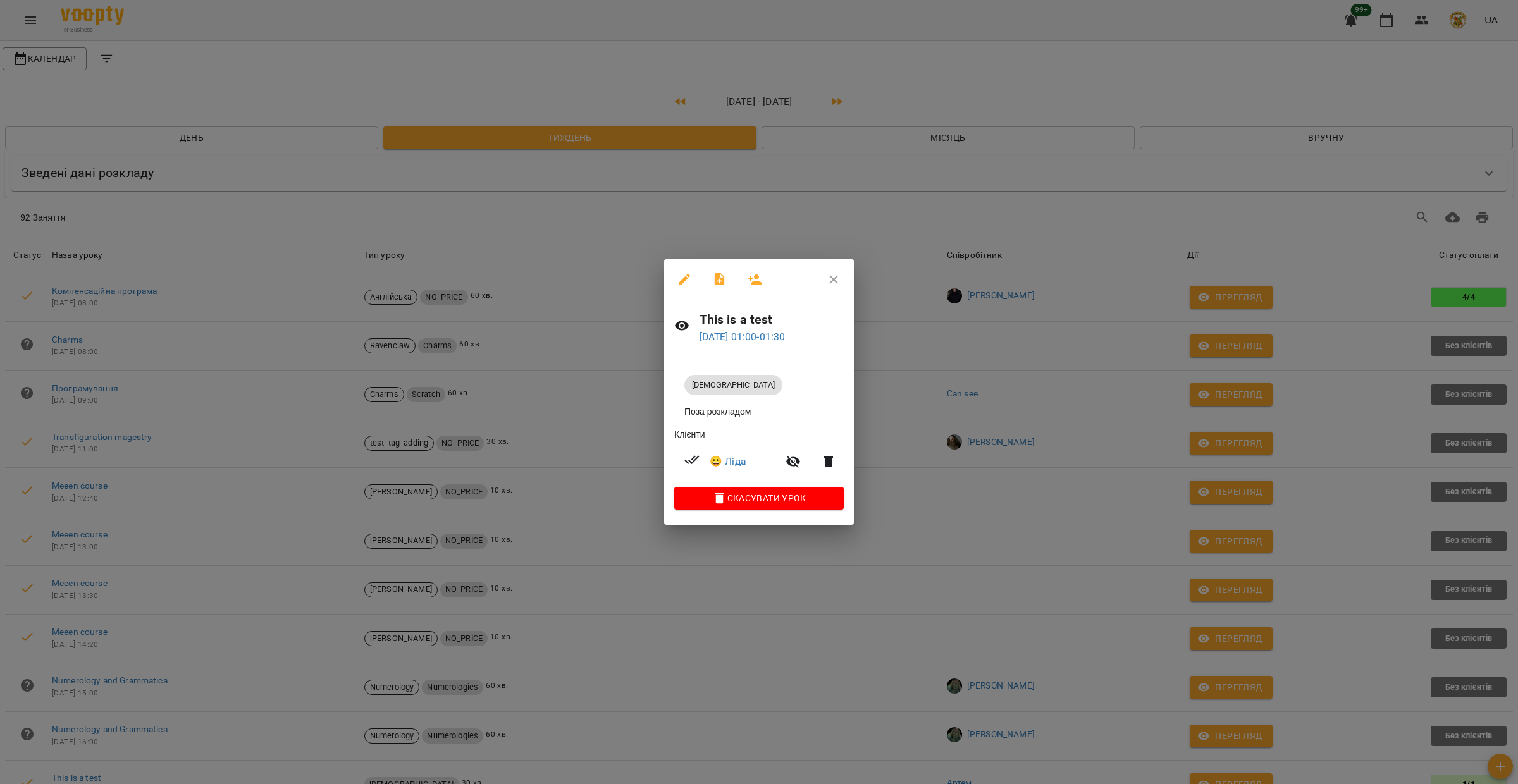
click at [832, 275] on icon "button" at bounding box center [834, 280] width 15 height 15
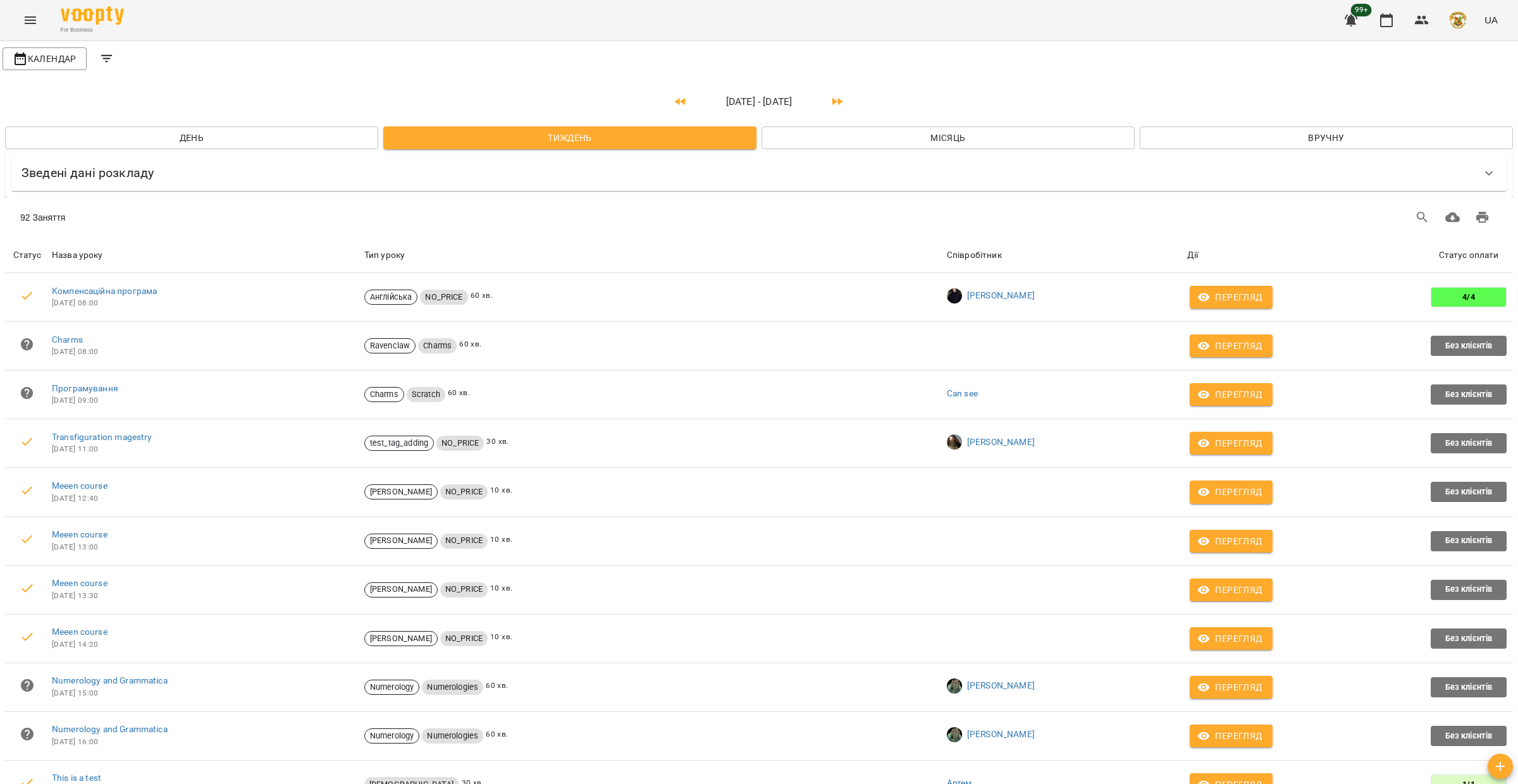
scroll to position [0, 0]
click at [103, 60] on icon "Filters" at bounding box center [107, 59] width 15 height 15
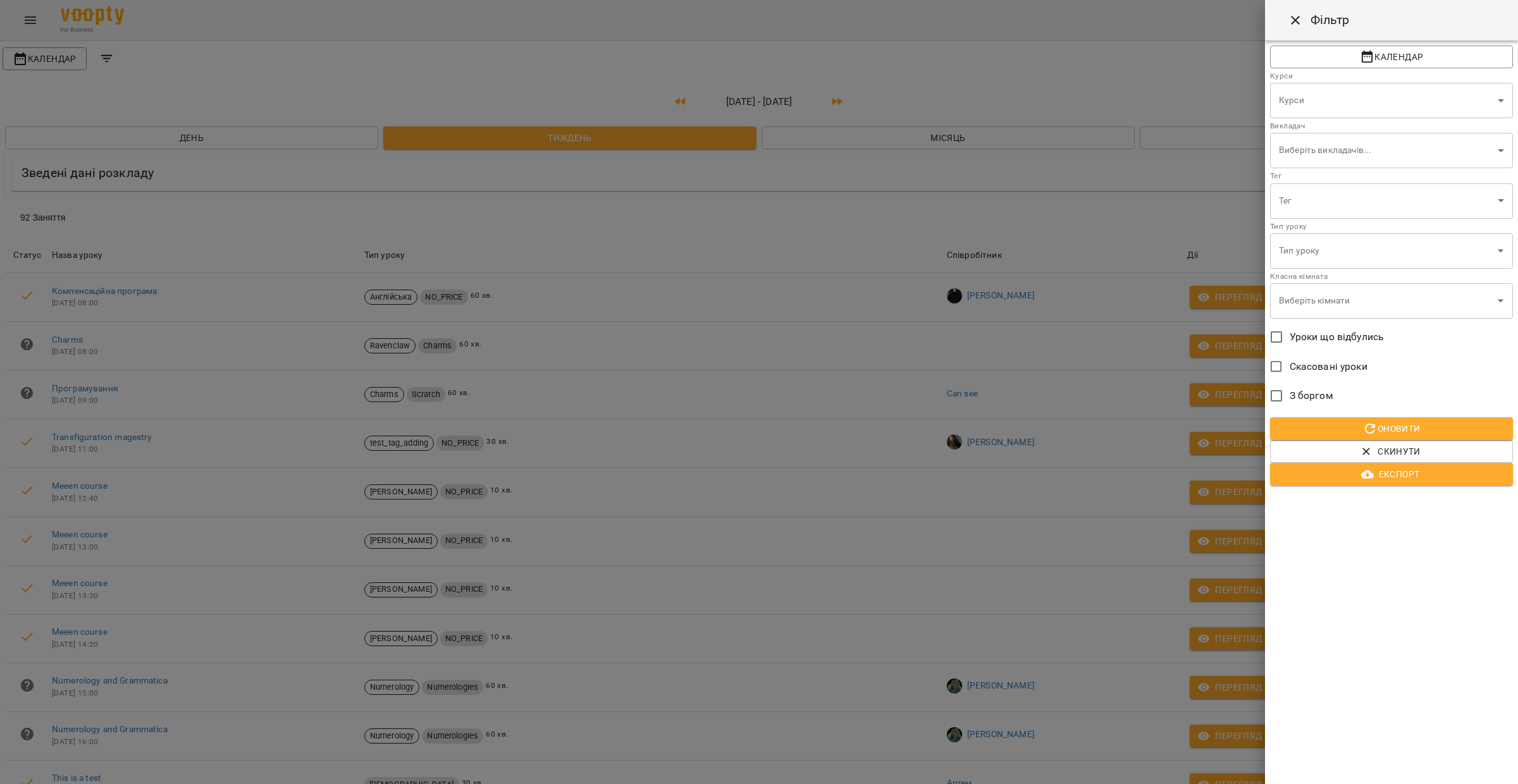
click at [1311, 366] on span "Скасовані уроки" at bounding box center [1328, 367] width 77 height 15
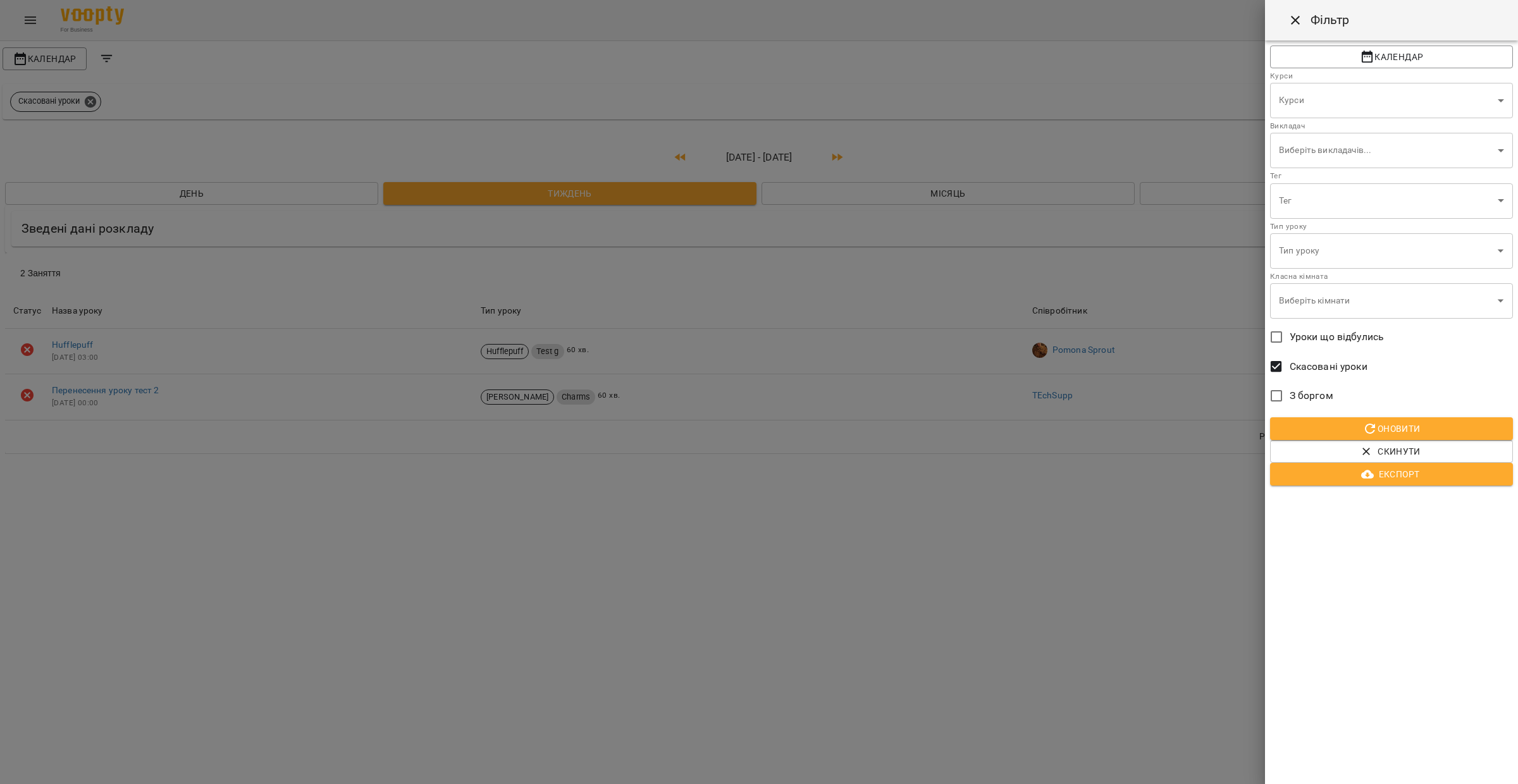
click at [964, 548] on div at bounding box center [759, 392] width 1518 height 784
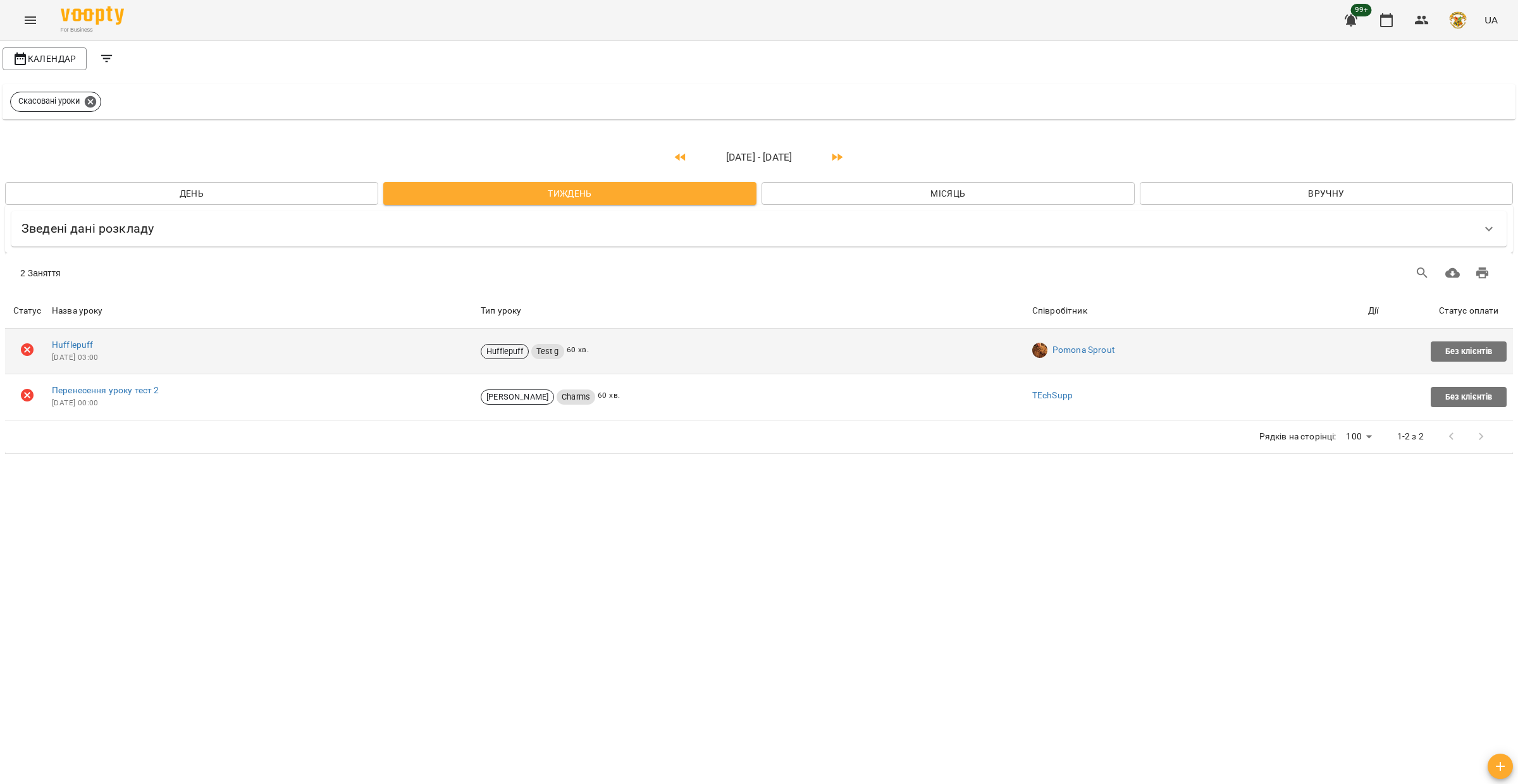
click at [1333, 353] on div "Pomona Sprout" at bounding box center [1197, 350] width 331 height 15
click at [1356, 352] on div "Pomona Sprout" at bounding box center [1197, 350] width 331 height 15
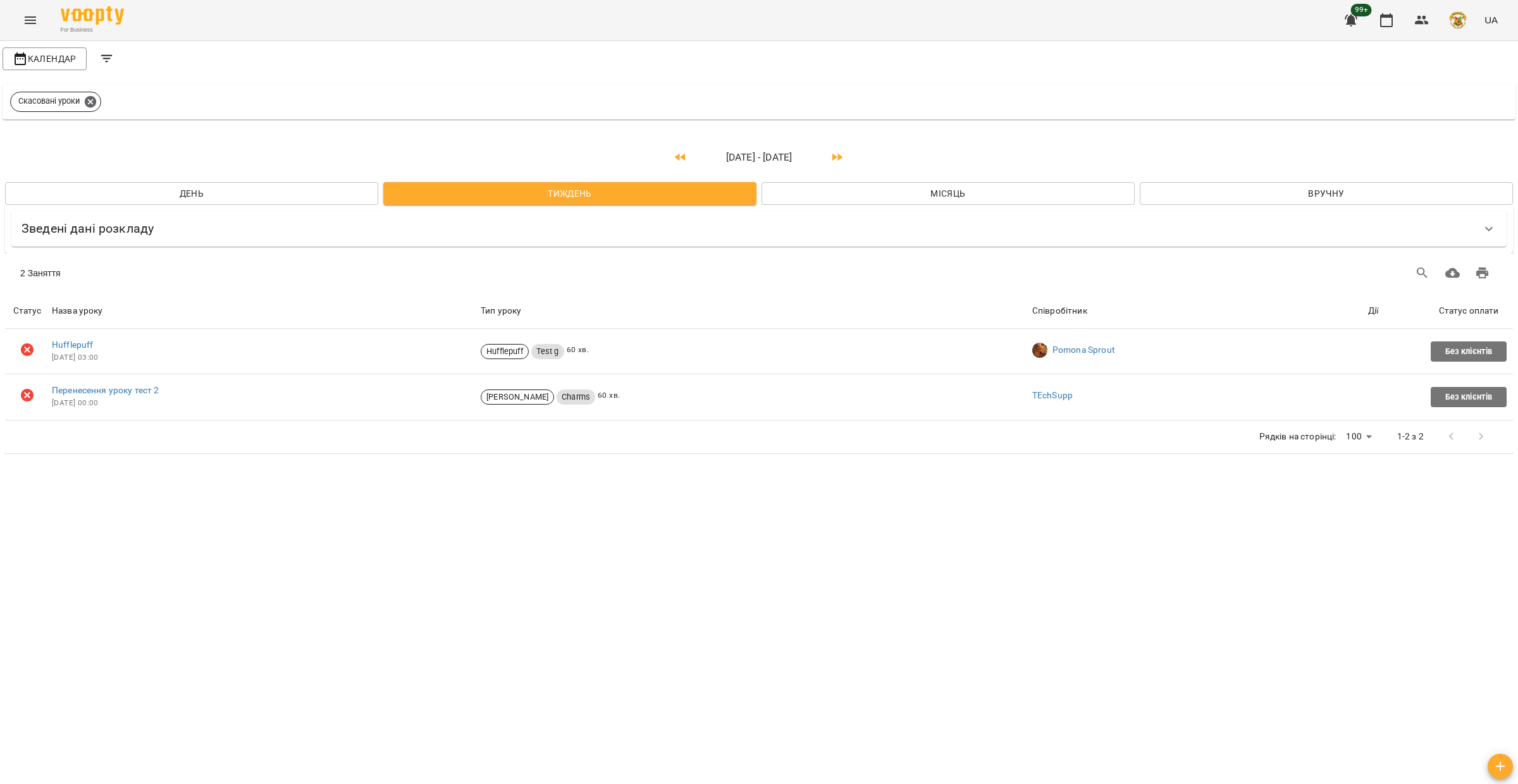
click at [108, 64] on icon "Filters" at bounding box center [107, 59] width 15 height 15
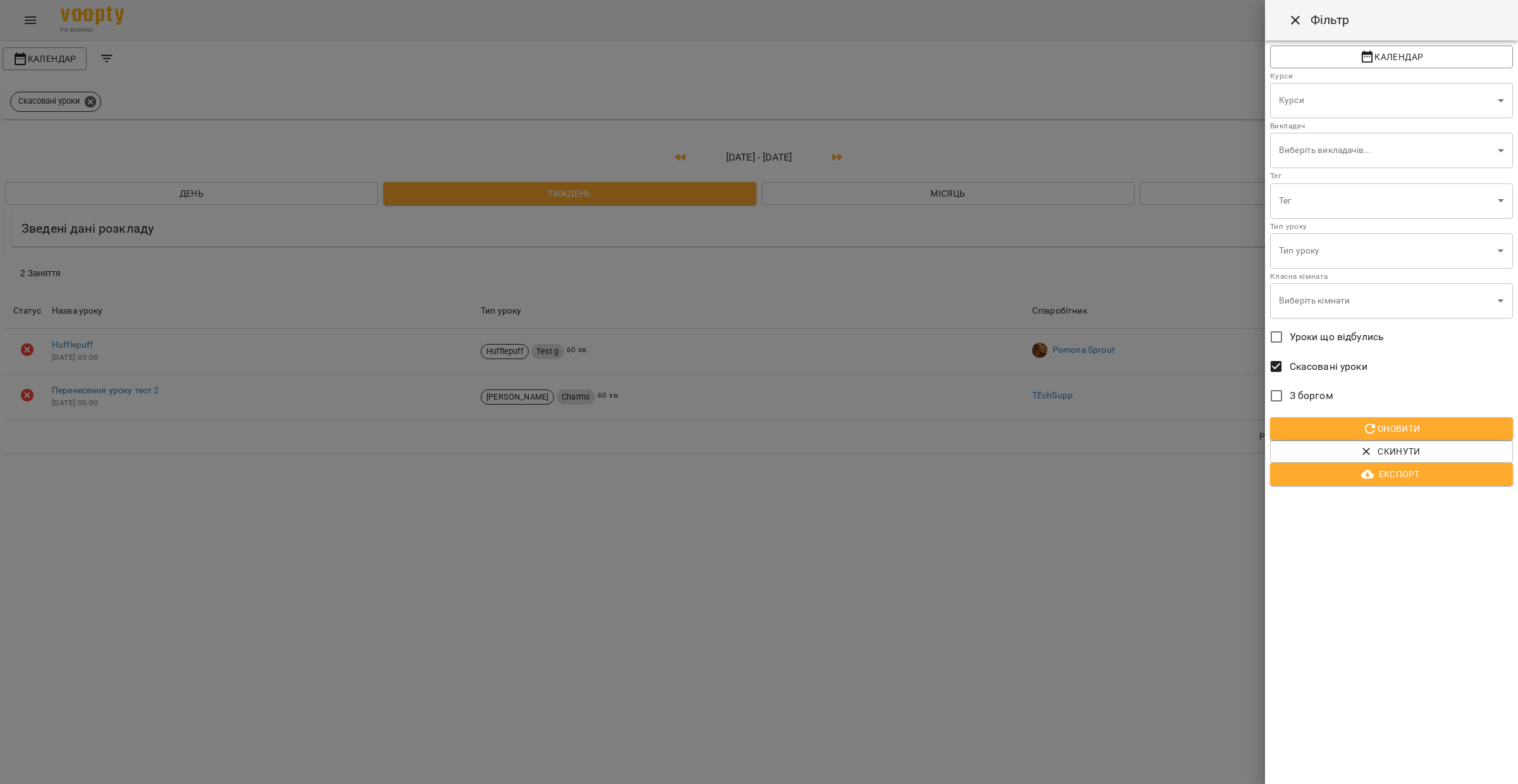
click at [1299, 395] on span "З боргом" at bounding box center [1311, 396] width 43 height 15
click at [1312, 366] on span "Скасовані уроки" at bounding box center [1328, 367] width 77 height 15
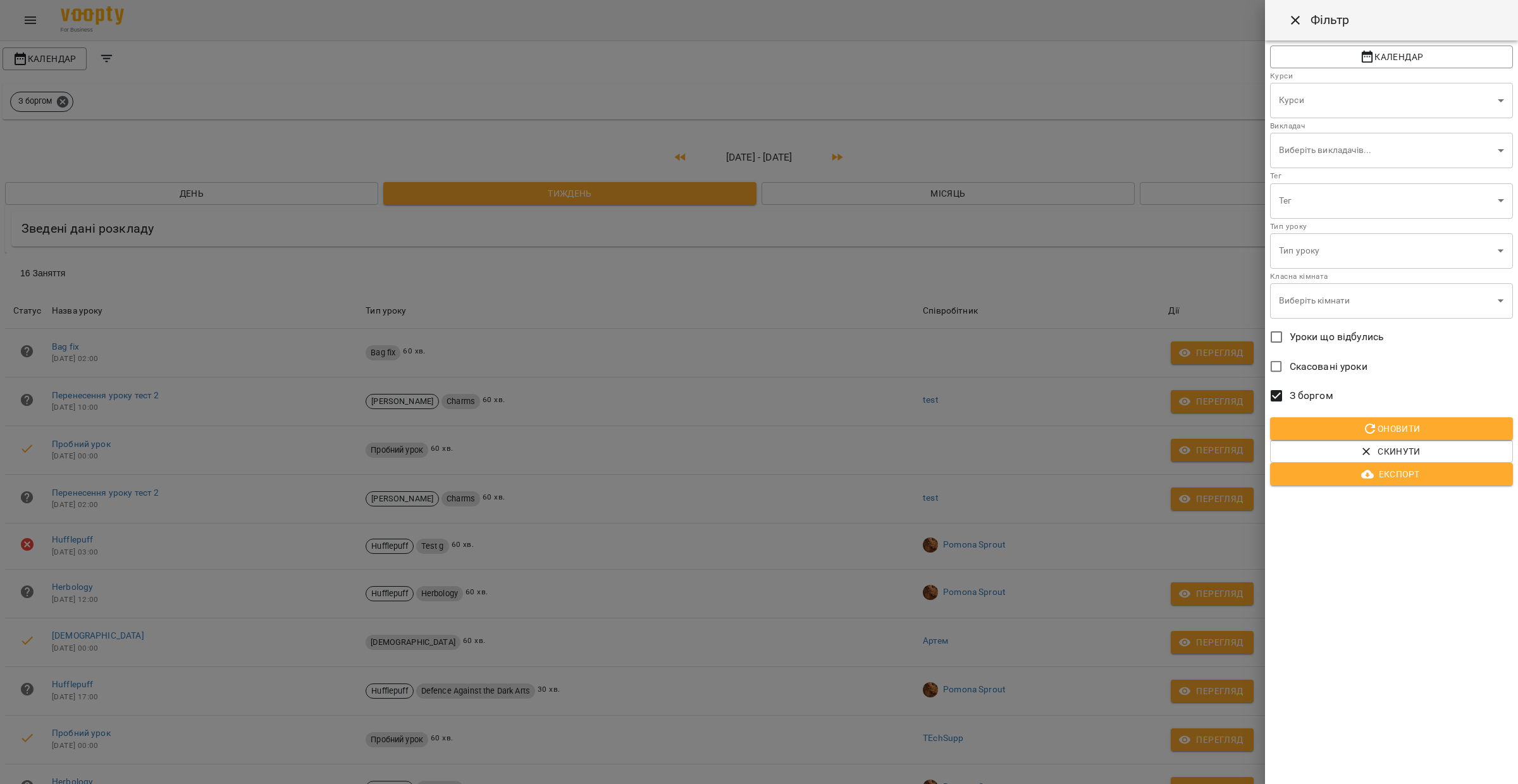
click at [986, 256] on div at bounding box center [759, 392] width 1518 height 784
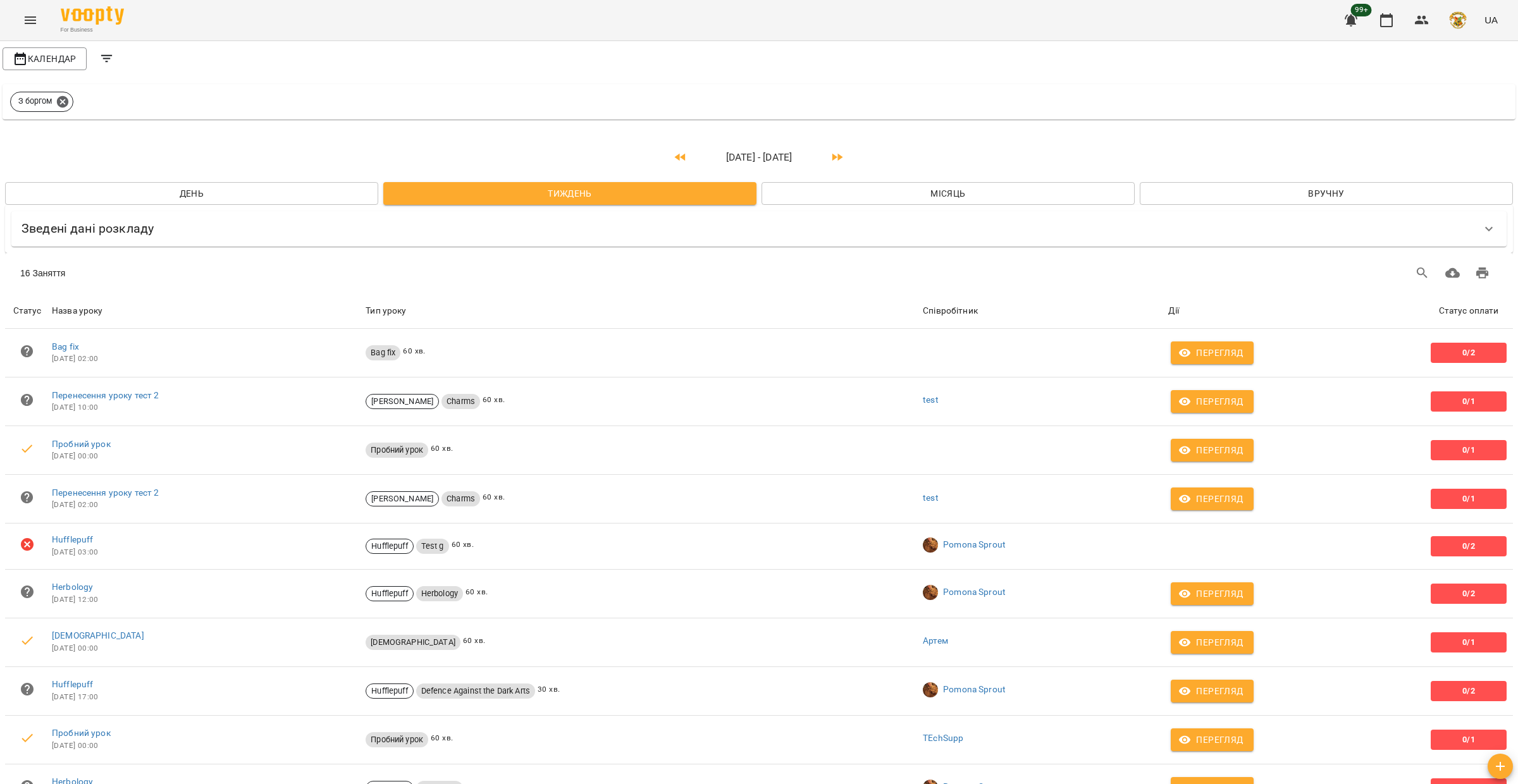
click at [110, 57] on icon "Filters" at bounding box center [107, 59] width 15 height 15
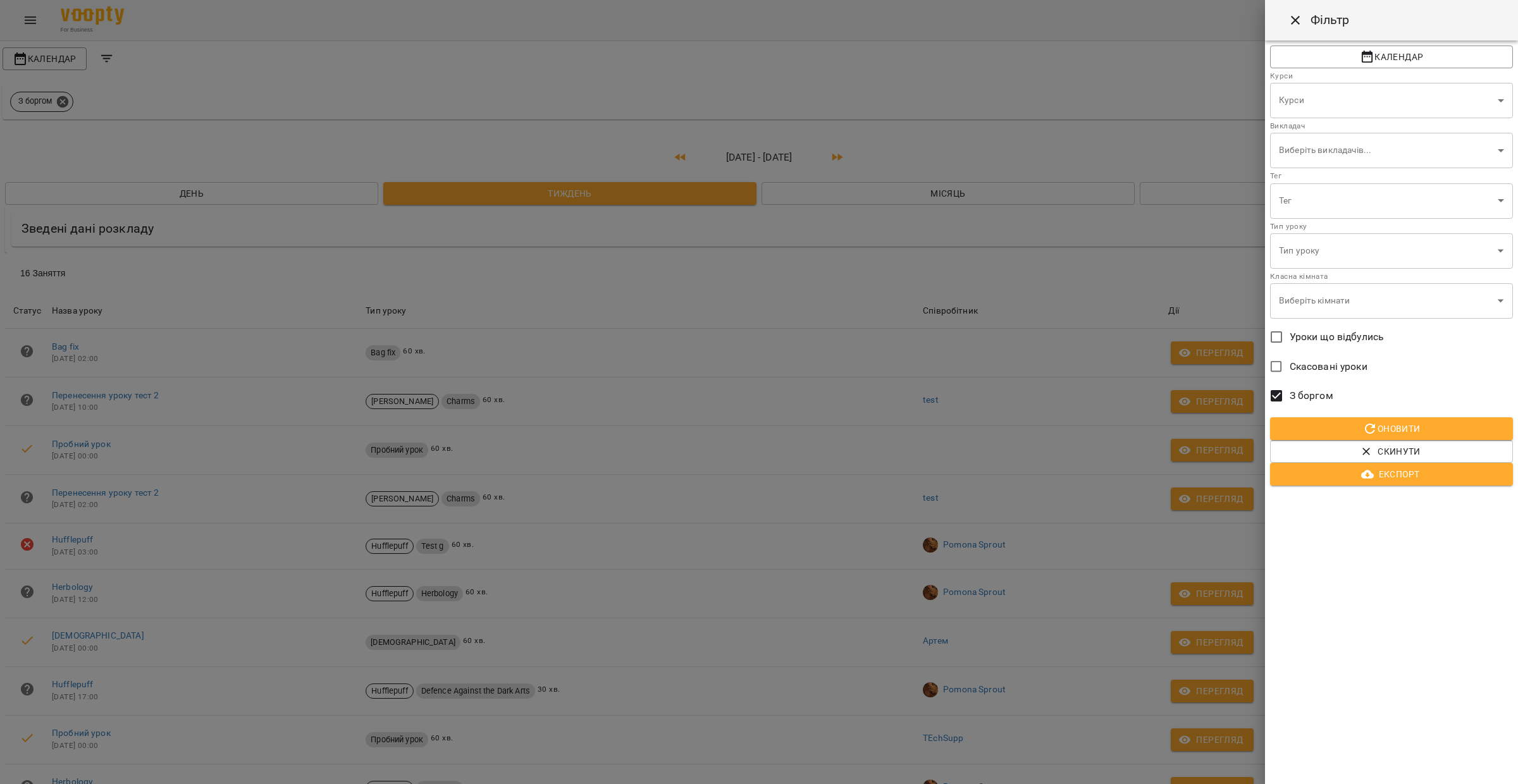
click at [791, 349] on div at bounding box center [759, 392] width 1518 height 784
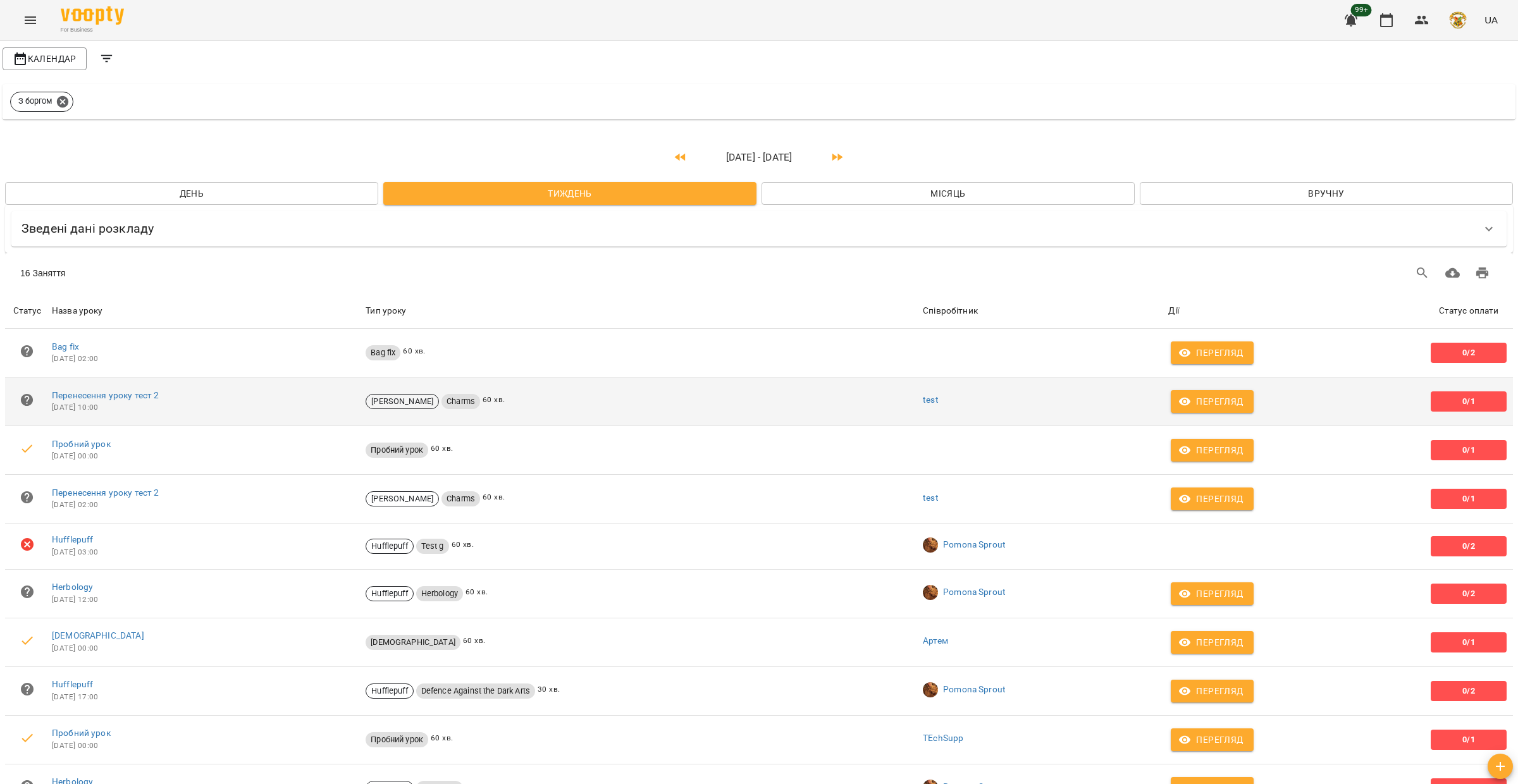
click at [1206, 407] on span "Перегляд" at bounding box center [1212, 402] width 62 height 15
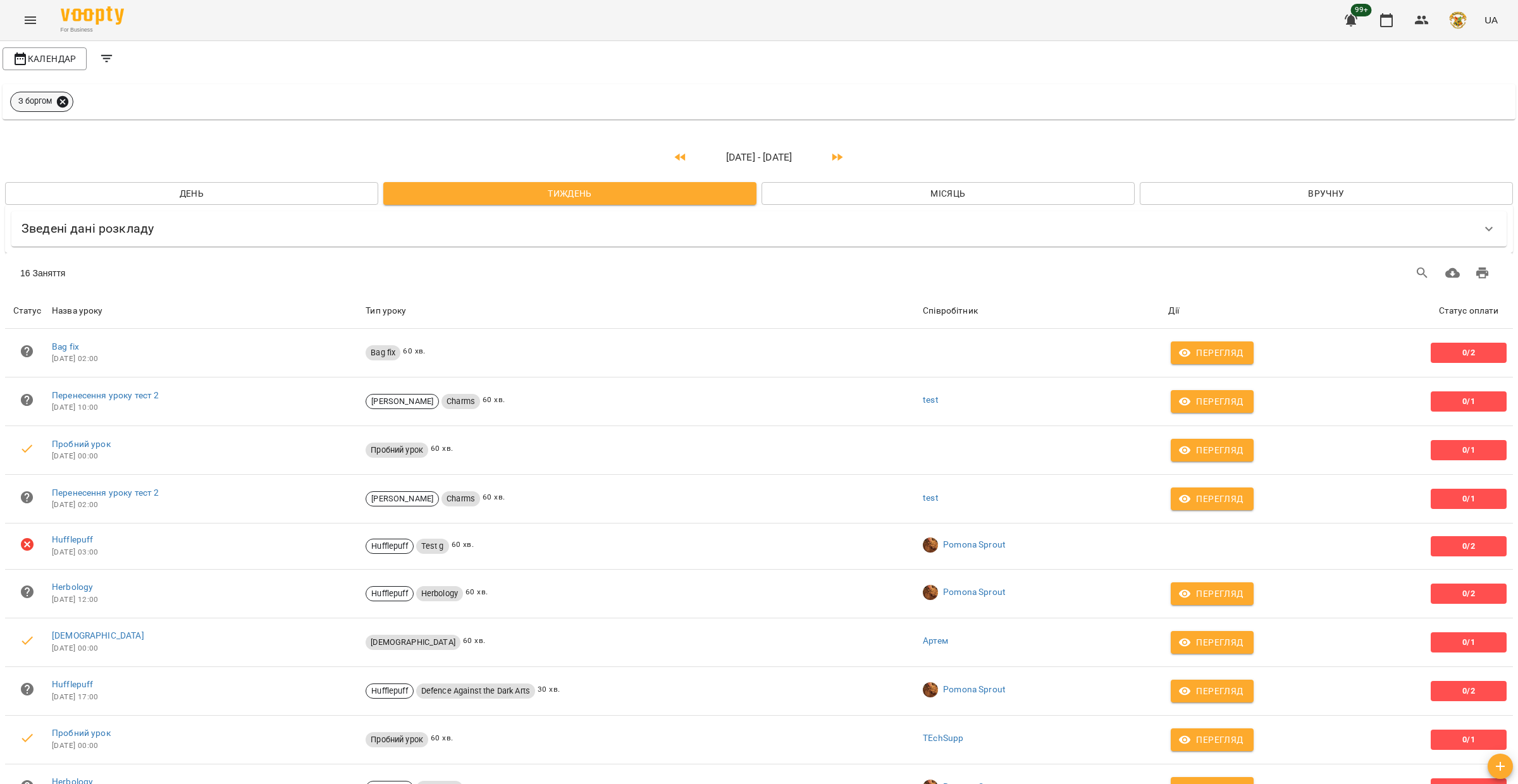
click at [64, 101] on icon at bounding box center [63, 101] width 14 height 14
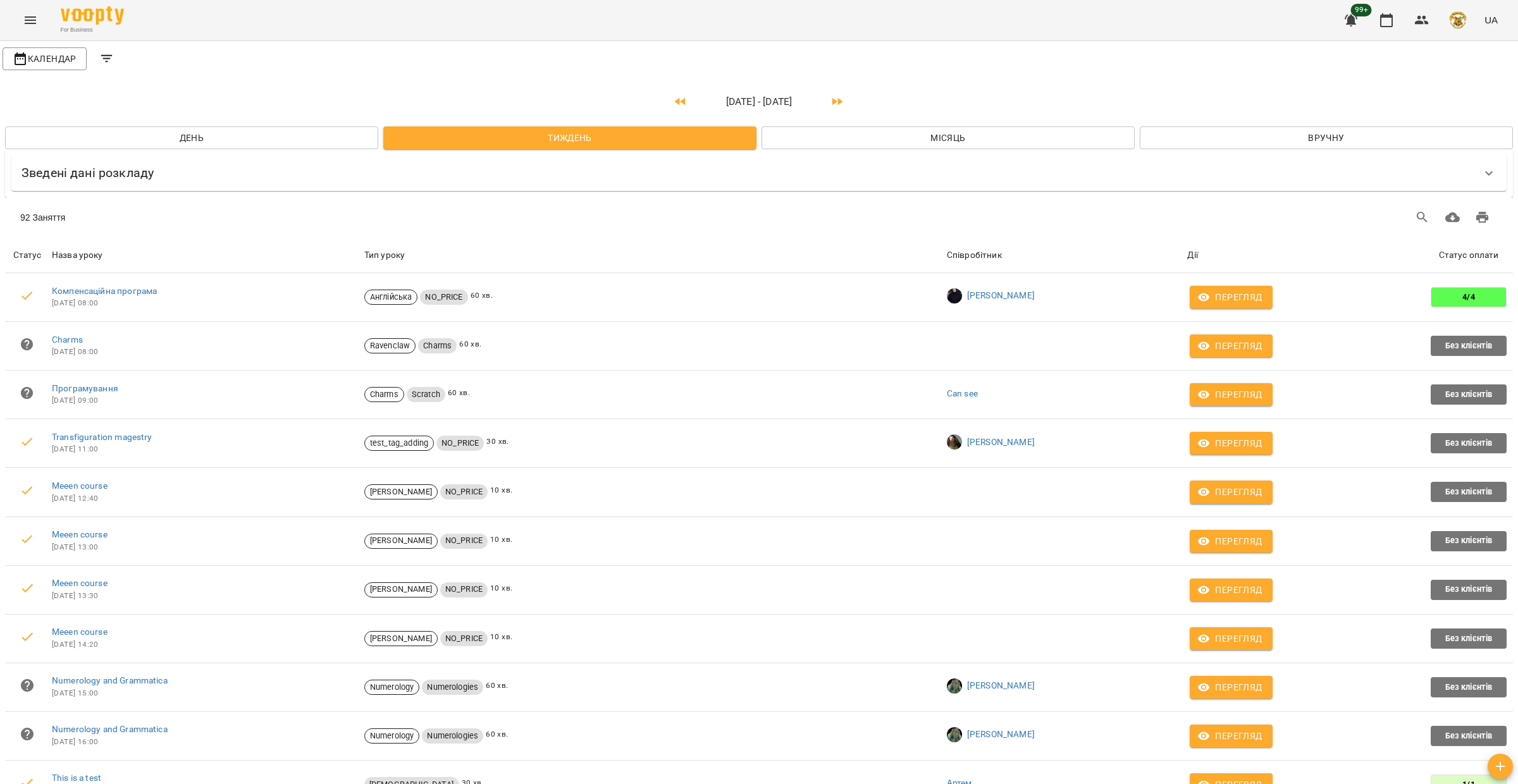
click at [108, 57] on icon "Filters" at bounding box center [107, 59] width 15 height 15
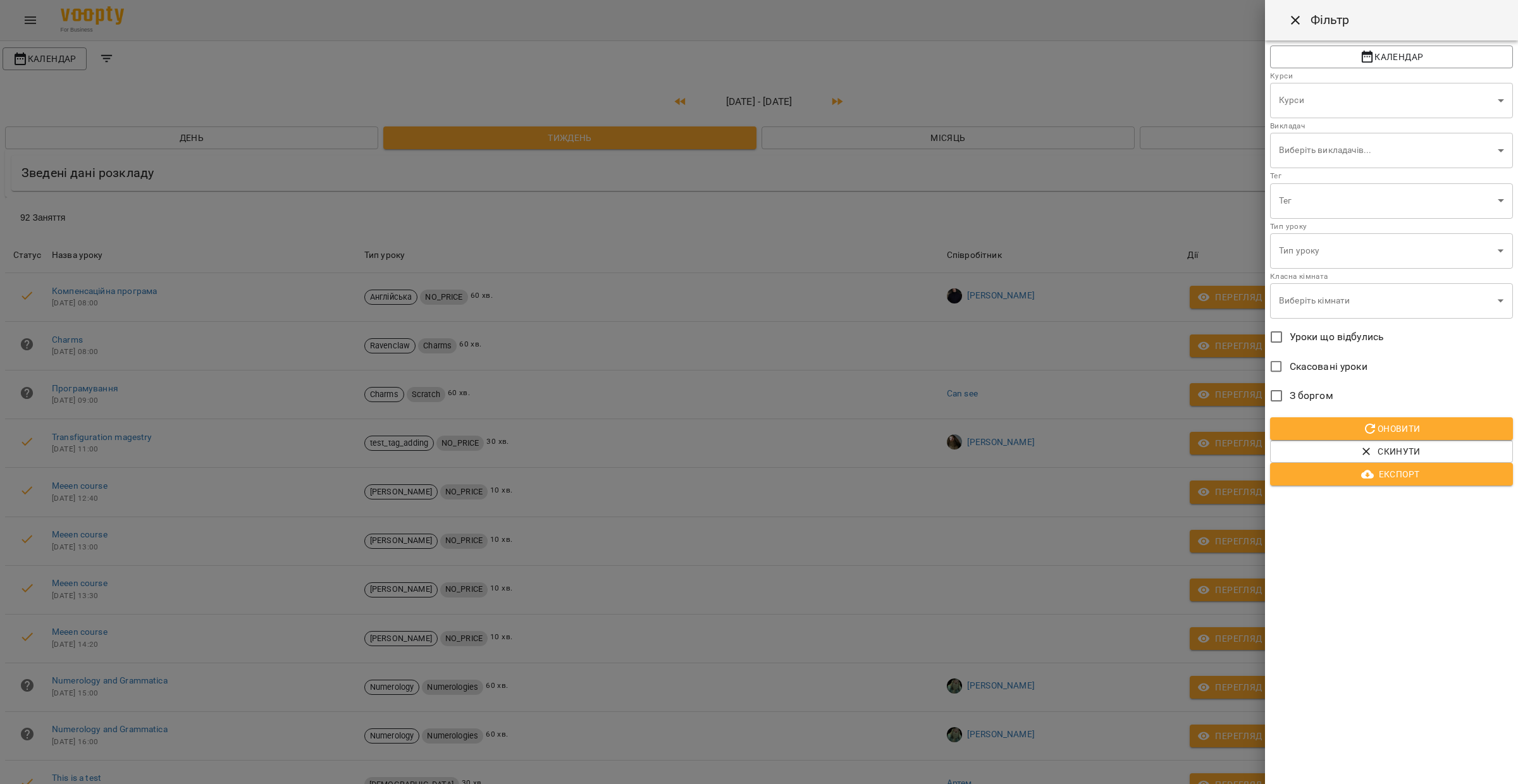
click at [1310, 394] on span "З боргом" at bounding box center [1311, 396] width 43 height 15
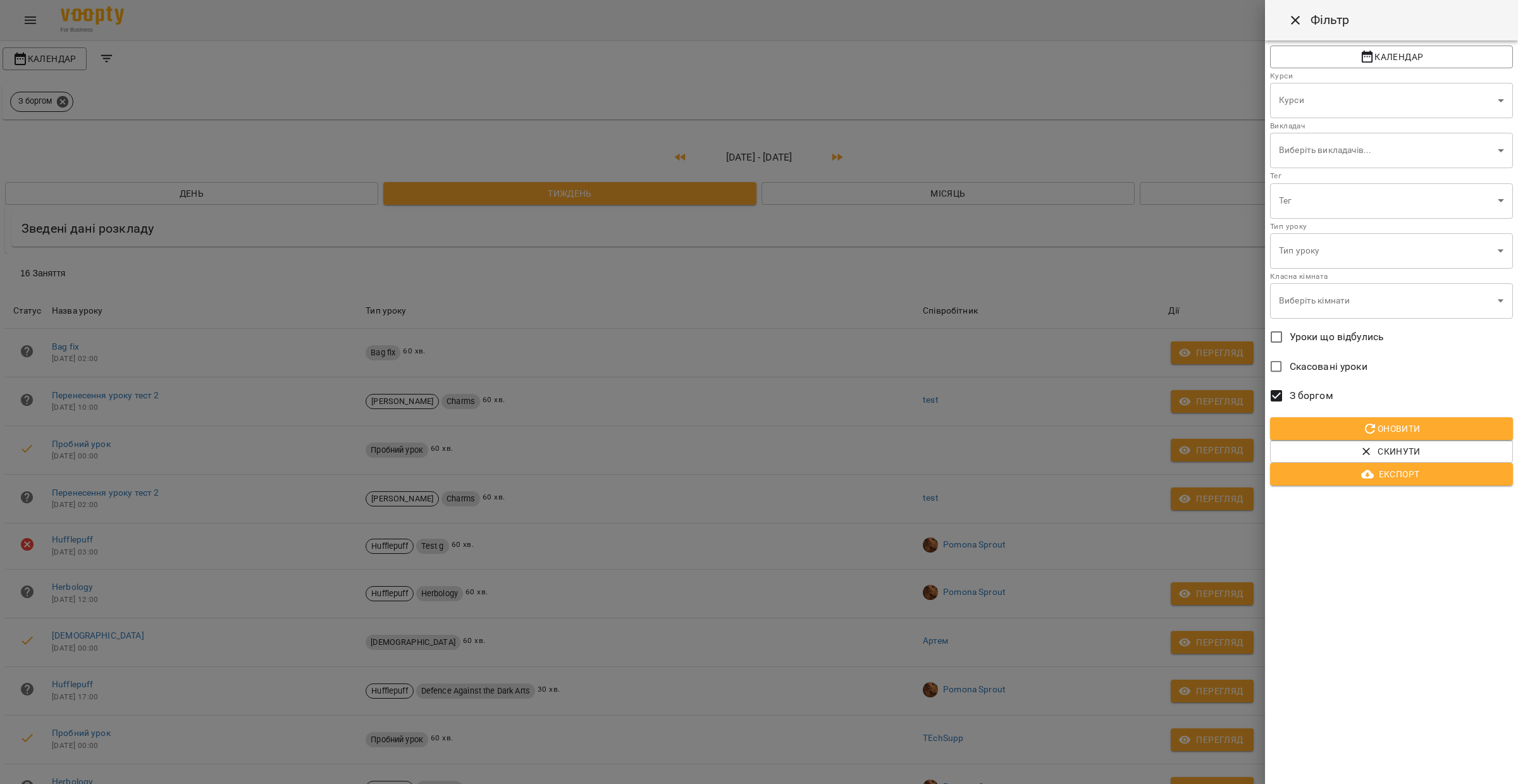
click at [718, 277] on div at bounding box center [759, 392] width 1518 height 784
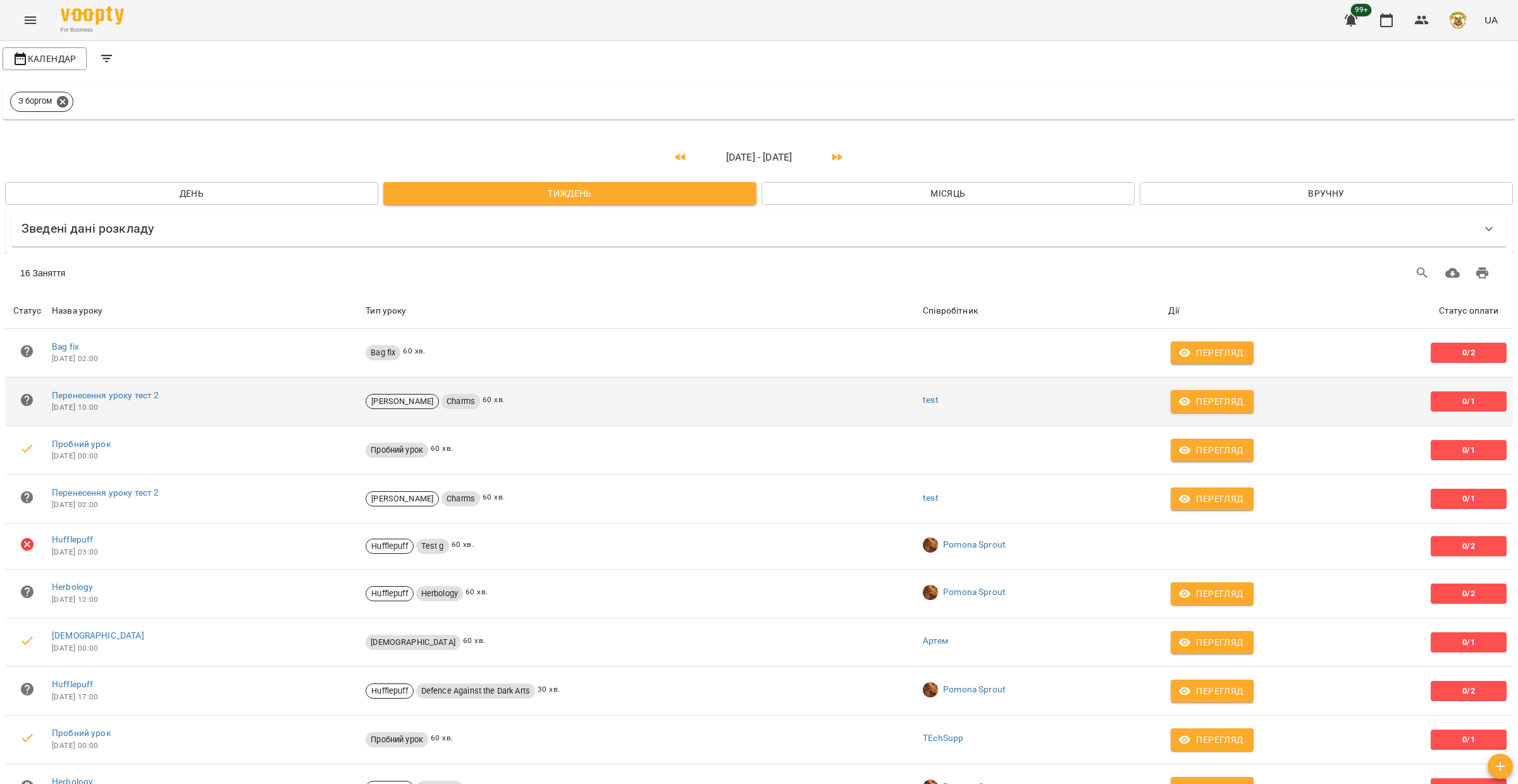
scroll to position [44, 0]
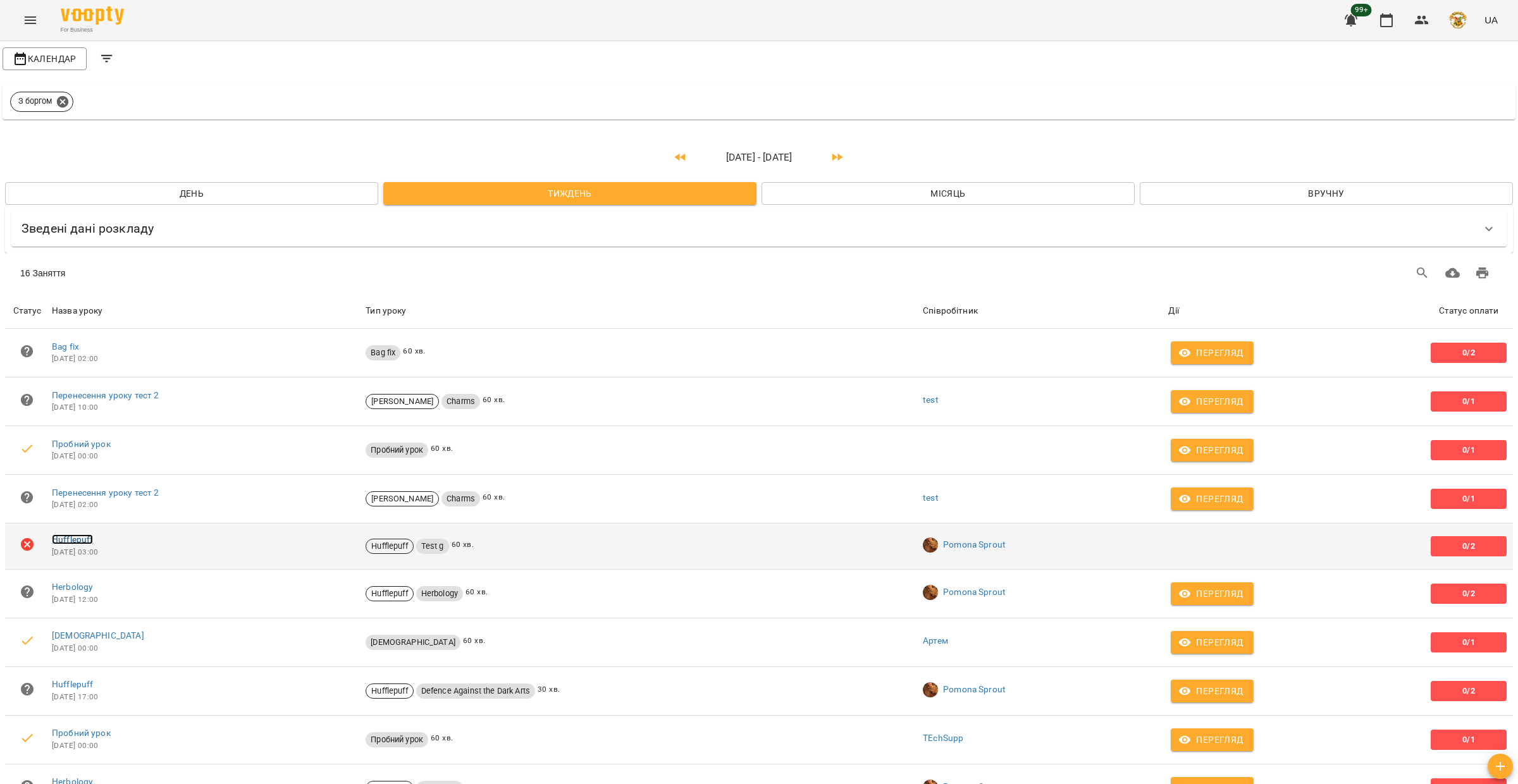
click at [71, 535] on link "Hufflepuff" at bounding box center [72, 539] width 41 height 10
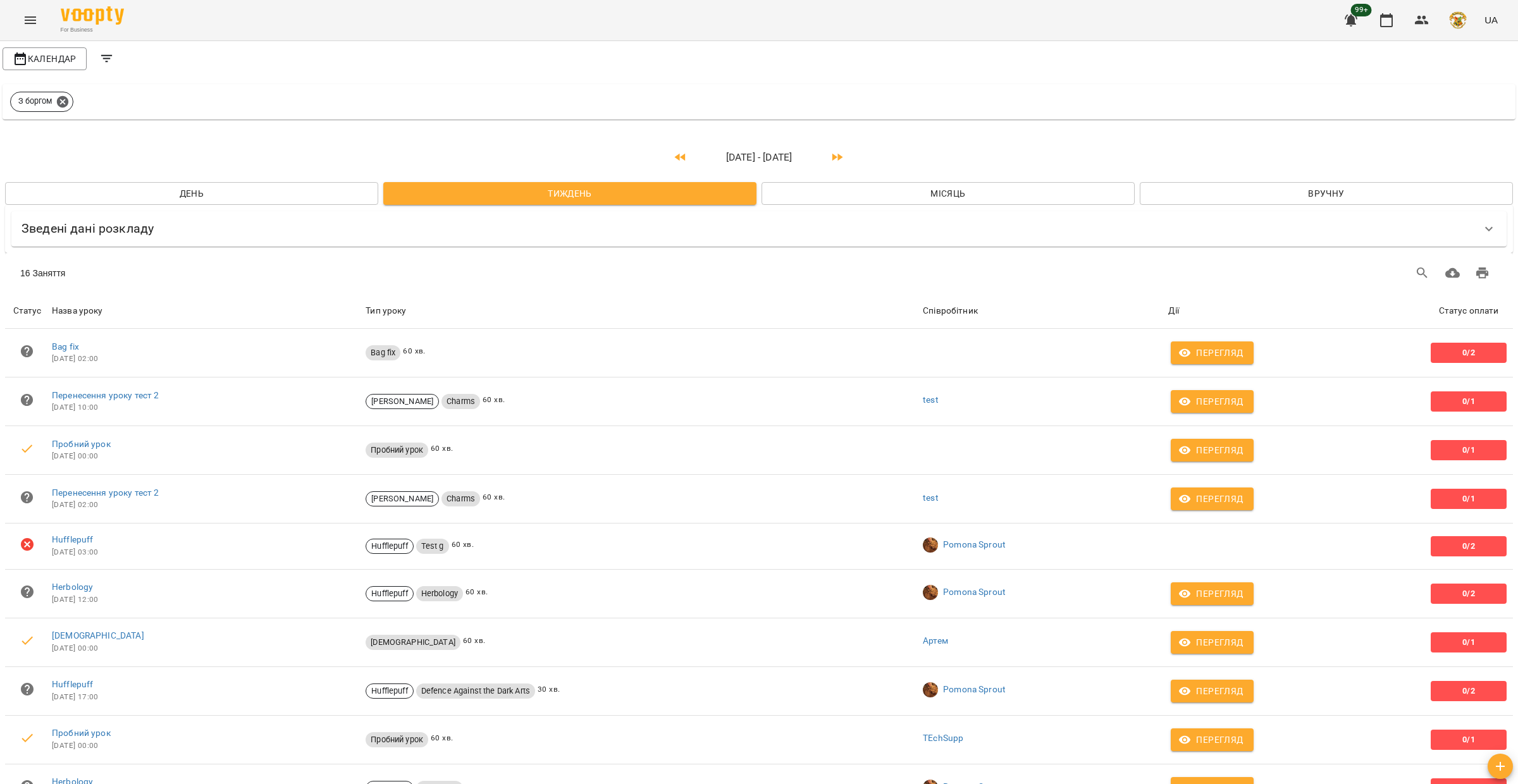
click at [102, 58] on icon "Filters" at bounding box center [107, 59] width 15 height 15
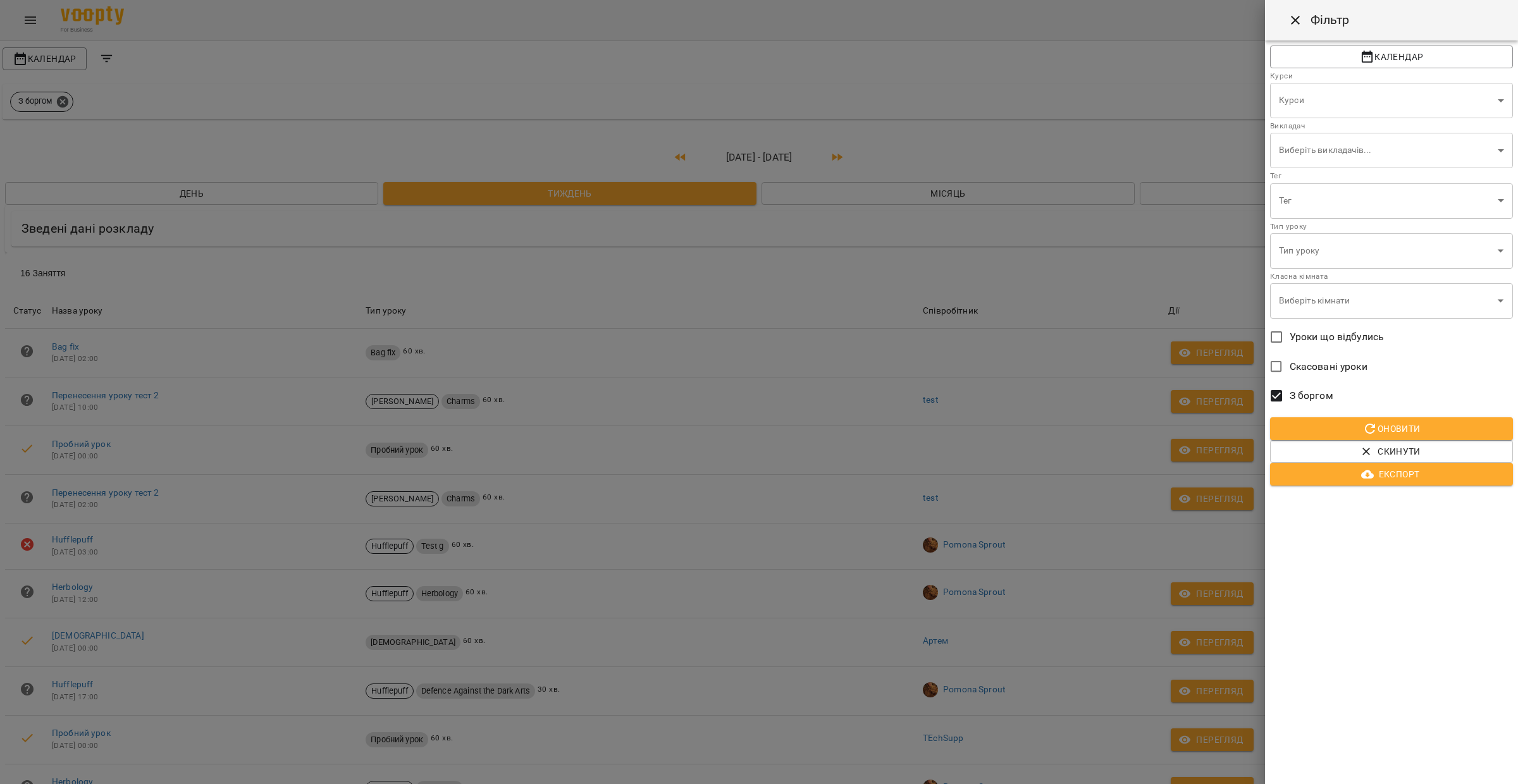
click at [1356, 365] on span "Скасовані уроки" at bounding box center [1328, 367] width 77 height 15
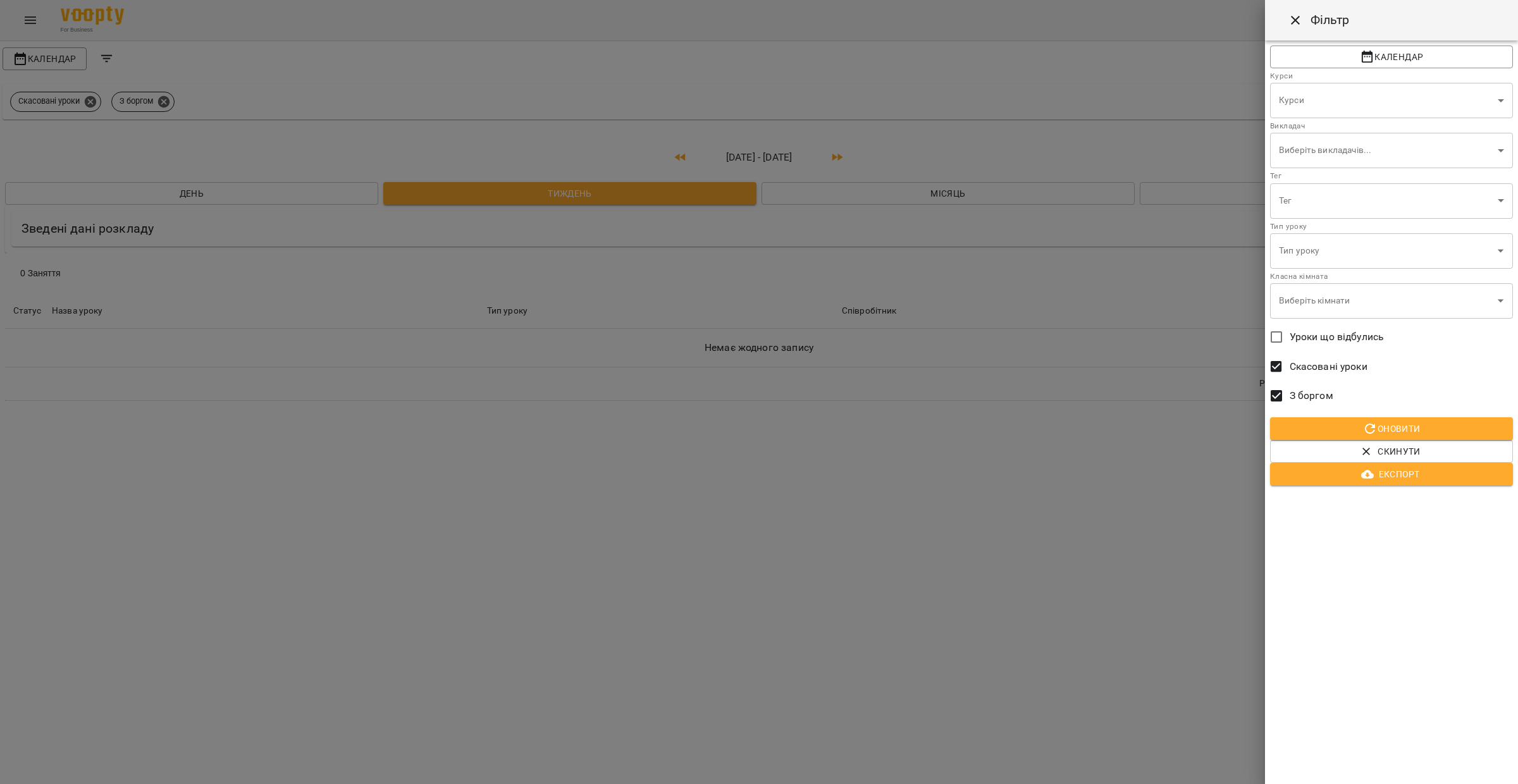
click at [848, 476] on div at bounding box center [759, 392] width 1518 height 784
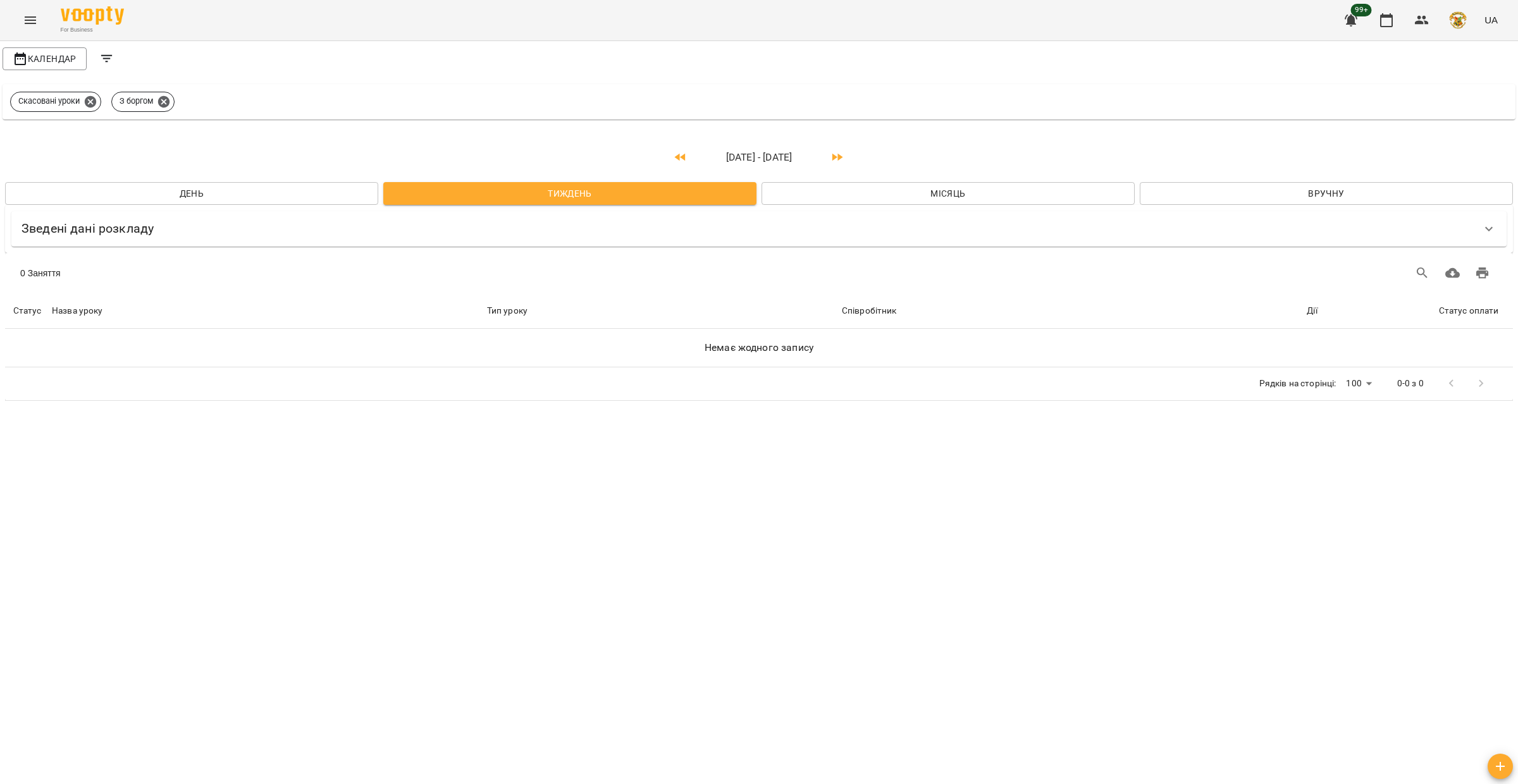
click at [105, 56] on icon "Filters" at bounding box center [107, 59] width 12 height 8
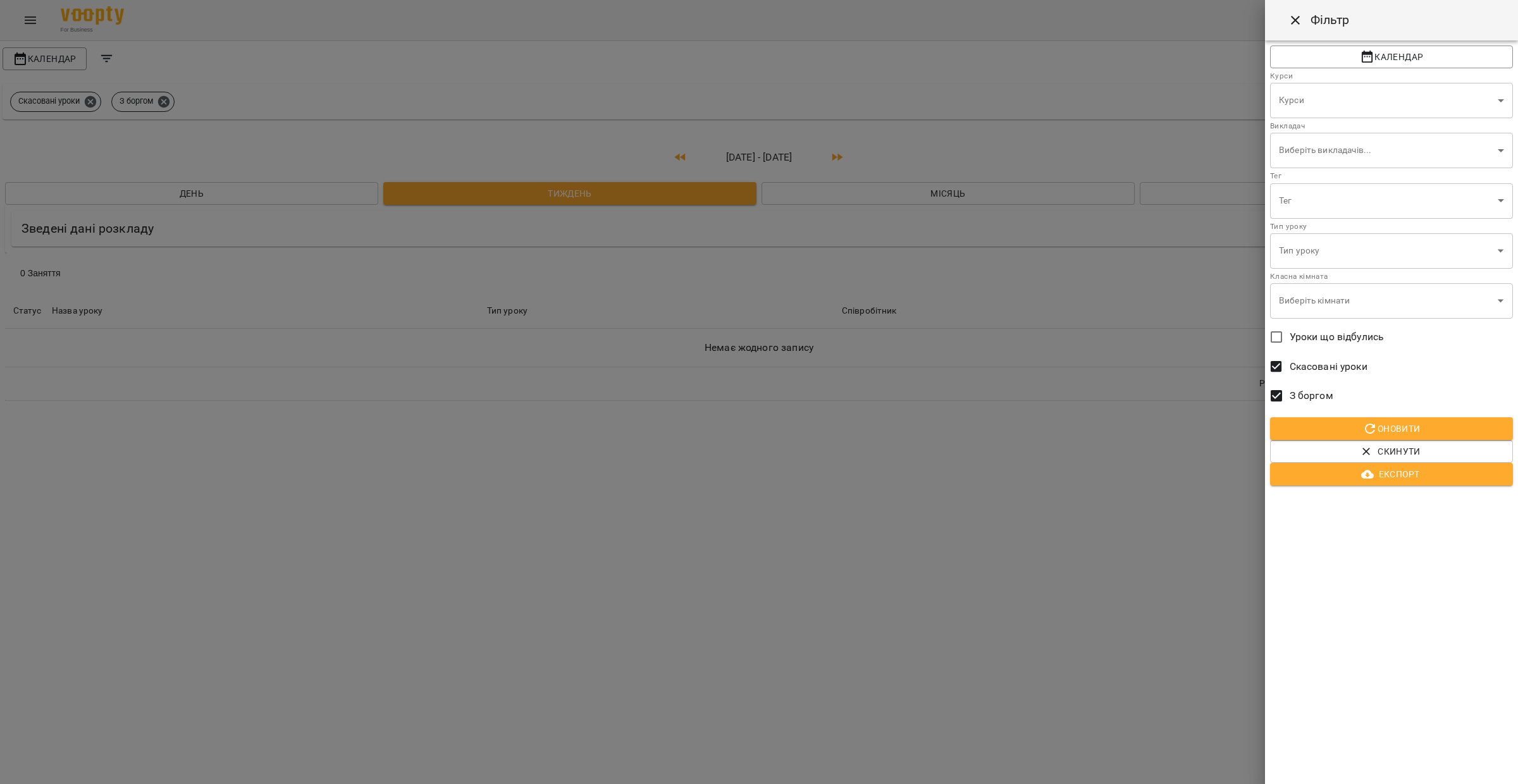
click at [1139, 428] on div at bounding box center [759, 392] width 1518 height 784
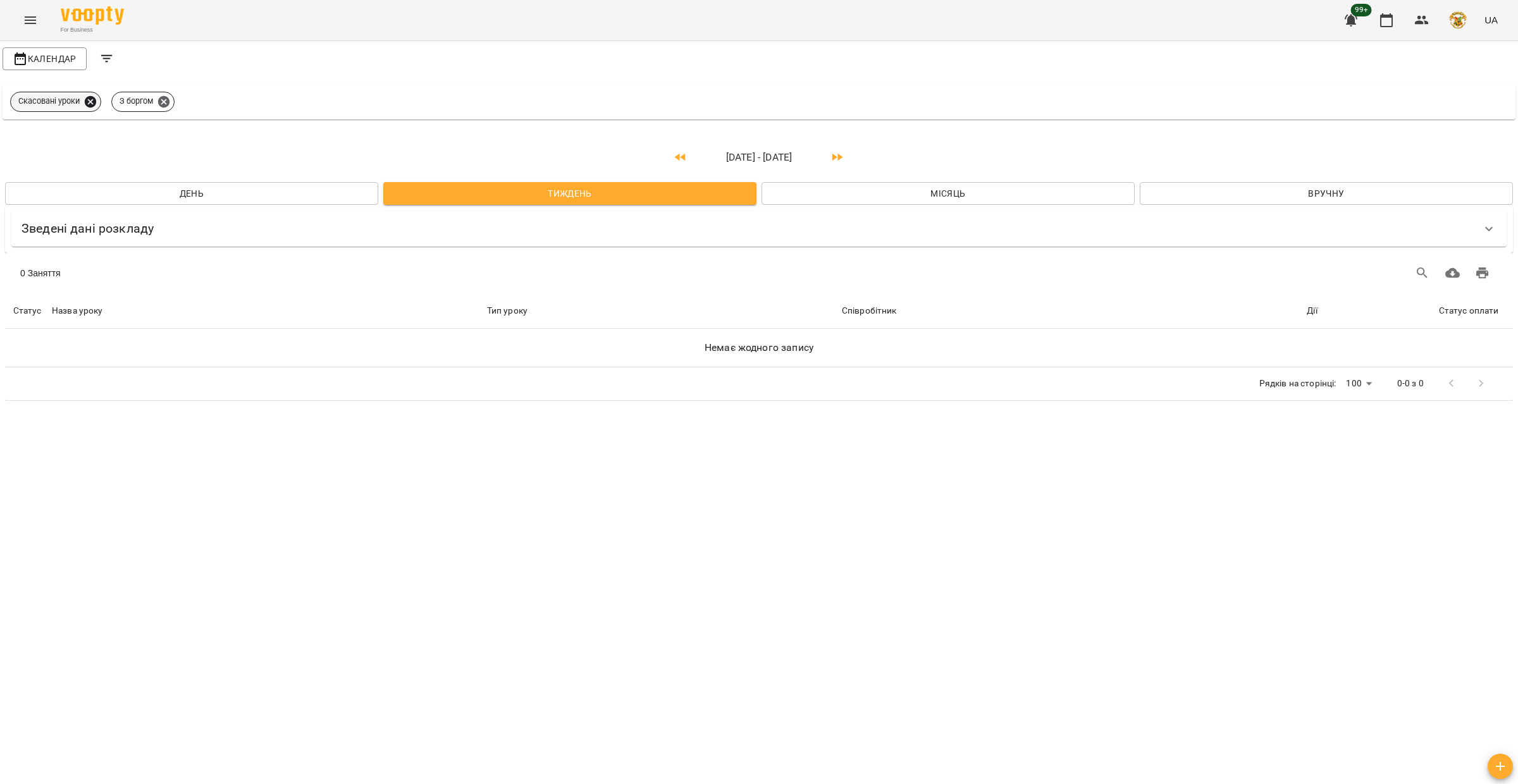
click at [92, 103] on icon at bounding box center [91, 101] width 14 height 14
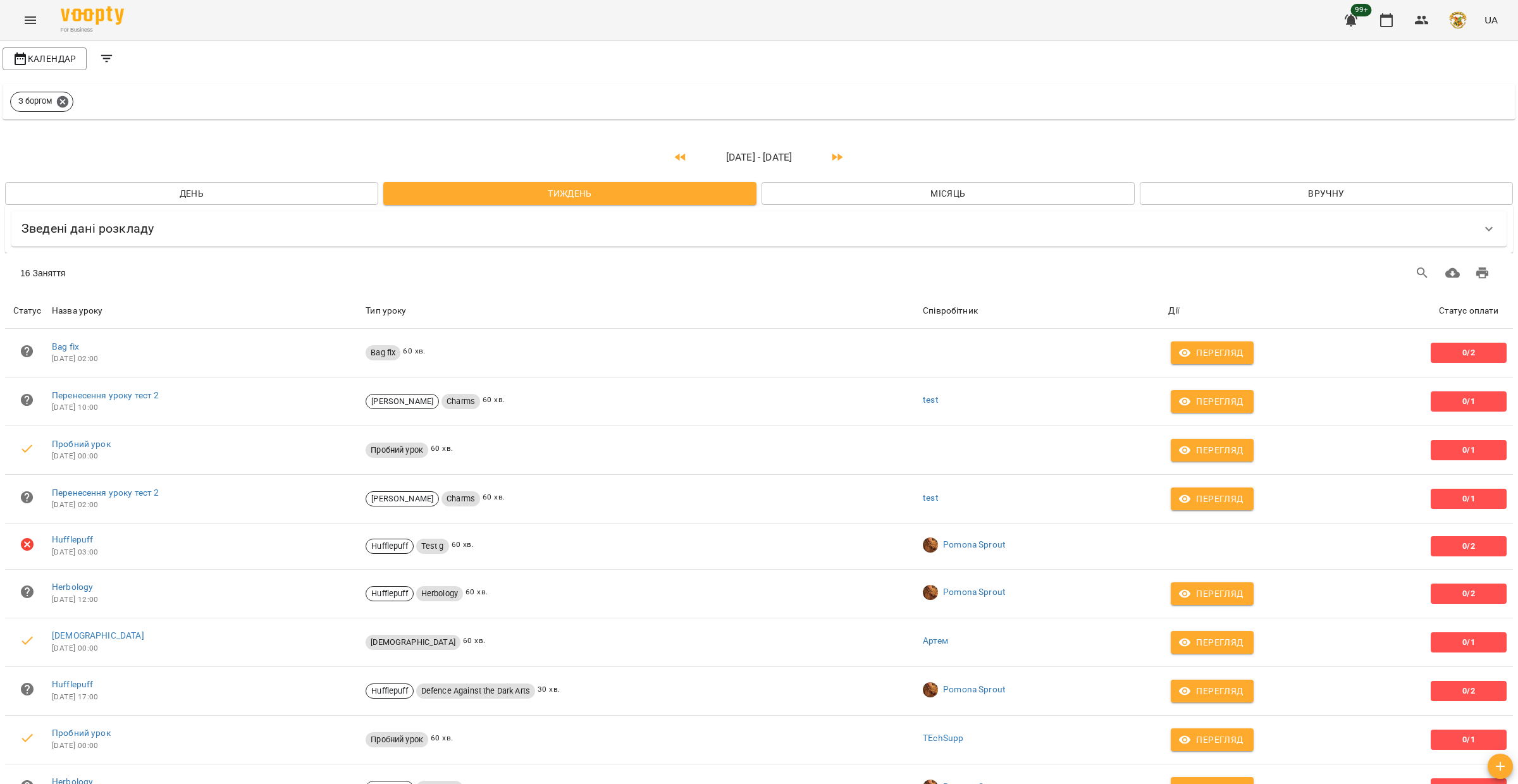
click at [105, 59] on icon "Filters" at bounding box center [107, 59] width 12 height 8
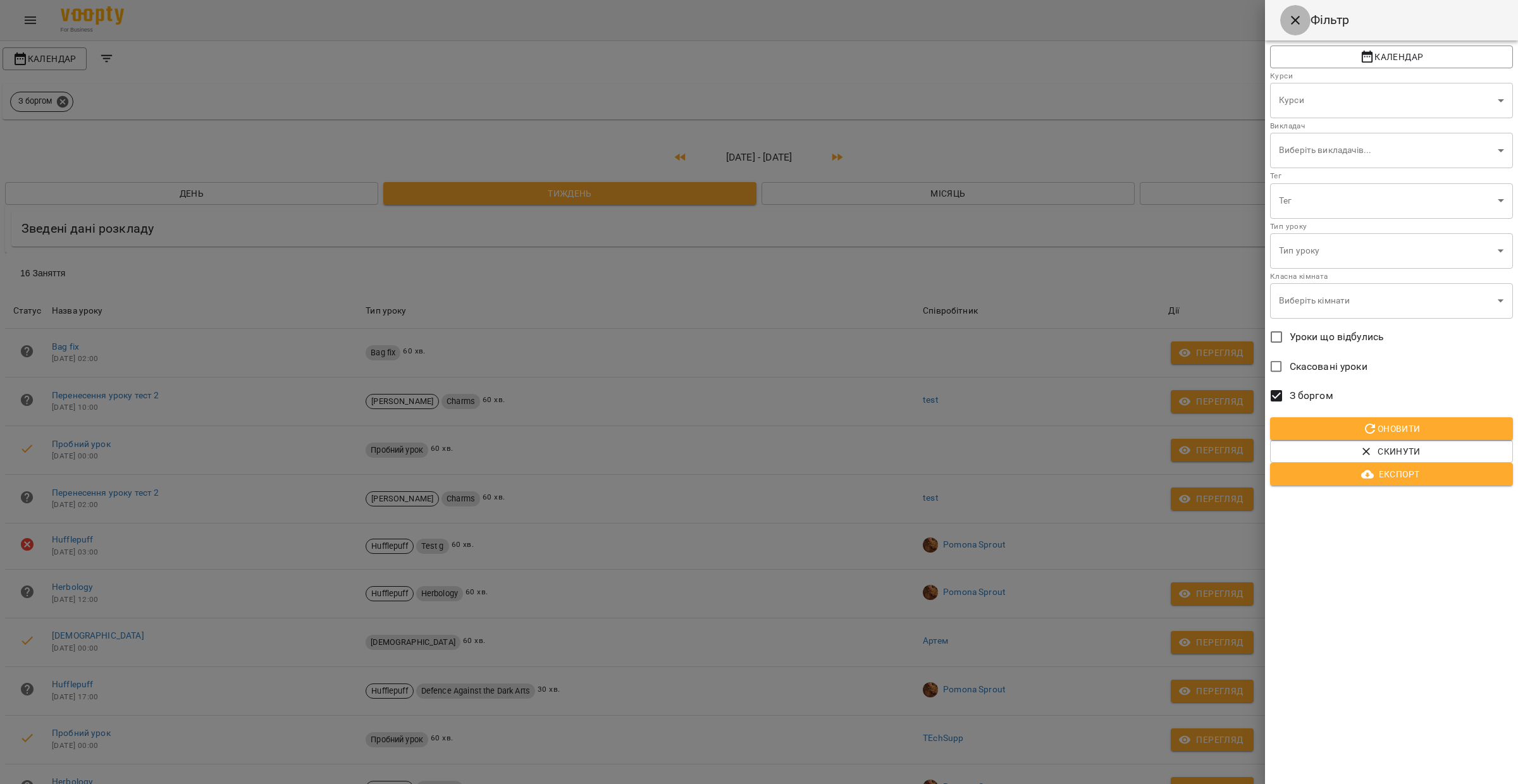
click at [1296, 18] on icon "Close" at bounding box center [1296, 20] width 15 height 15
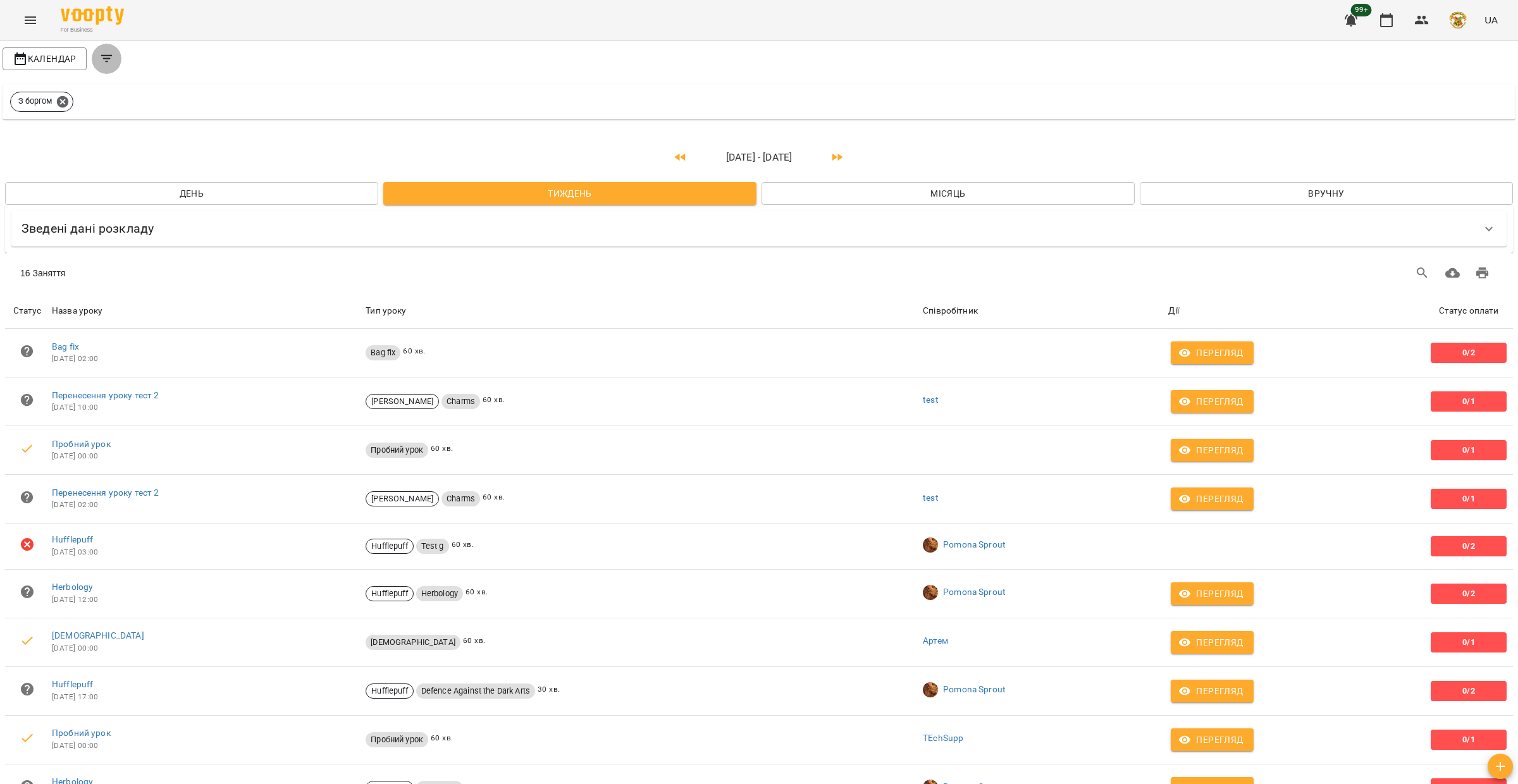
click at [108, 57] on icon "Filters" at bounding box center [107, 59] width 15 height 15
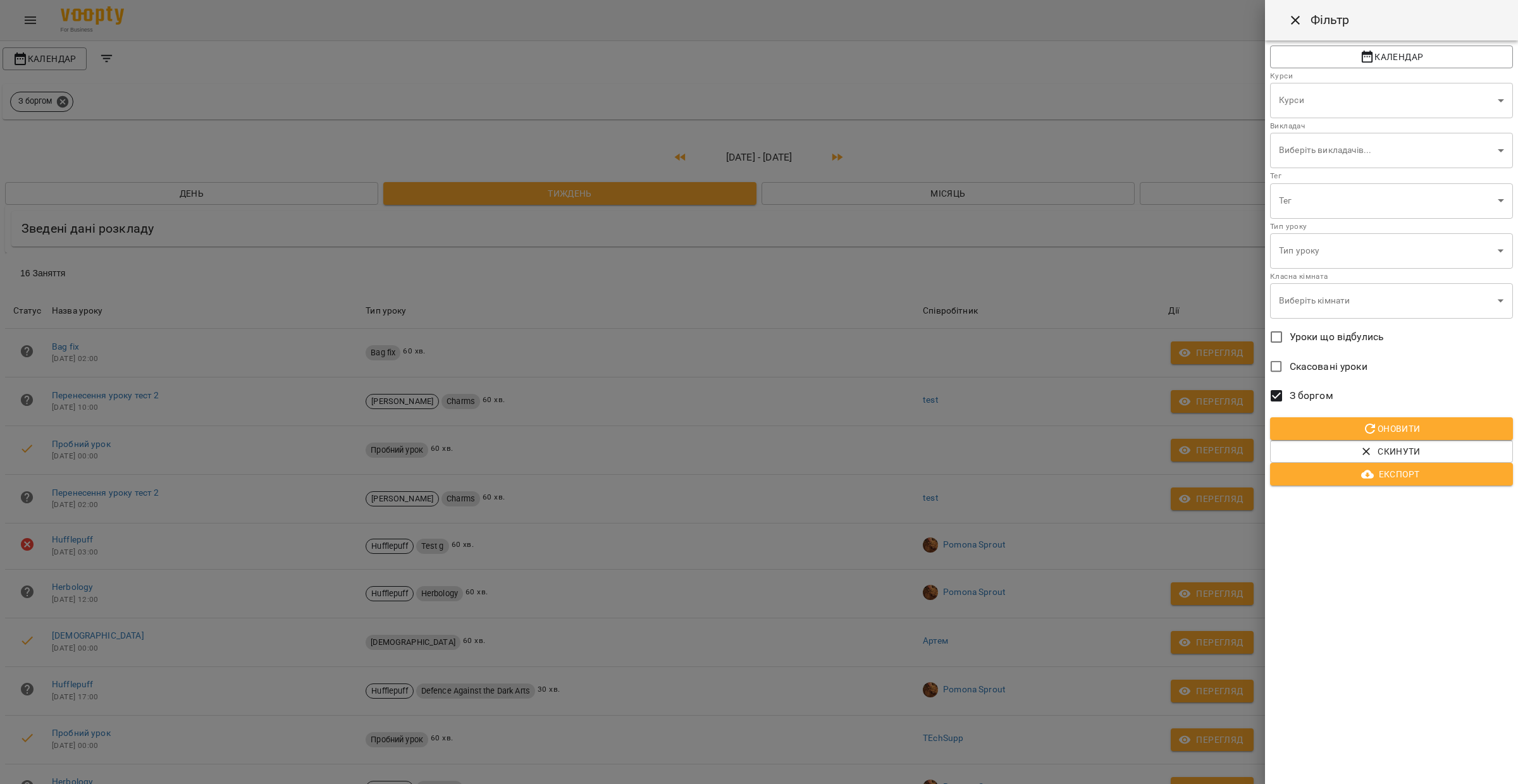
click at [751, 260] on div at bounding box center [759, 392] width 1518 height 784
